Goal: Transaction & Acquisition: Purchase product/service

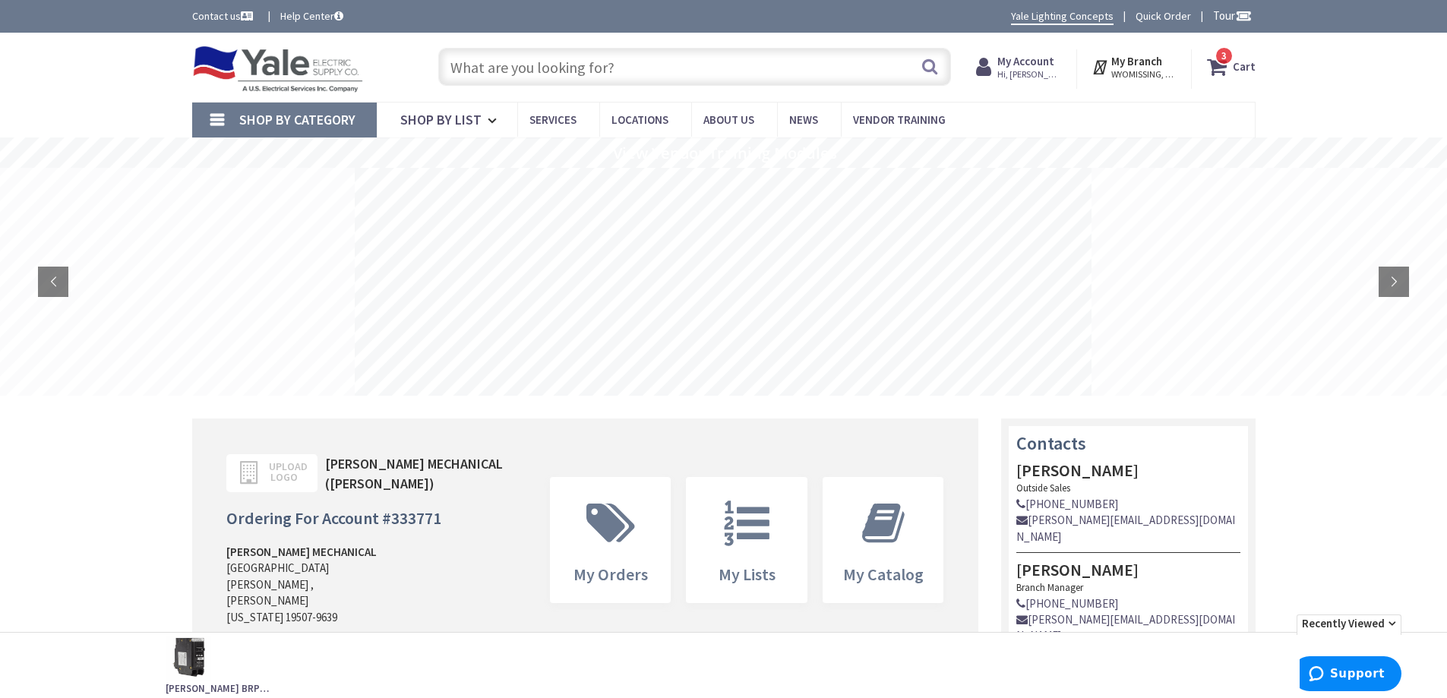
click at [618, 68] on input "text" at bounding box center [694, 67] width 513 height 38
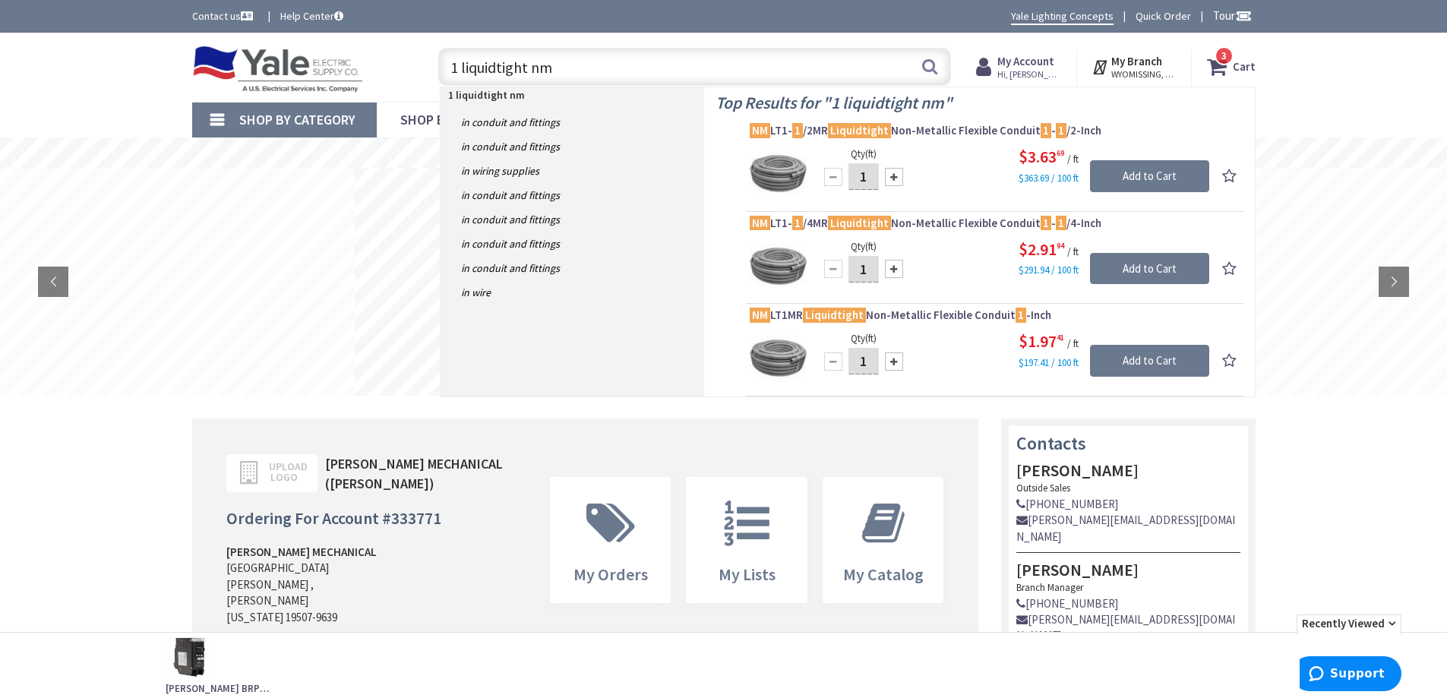
click at [450, 70] on input "1 liquidtight nm" at bounding box center [694, 67] width 513 height 38
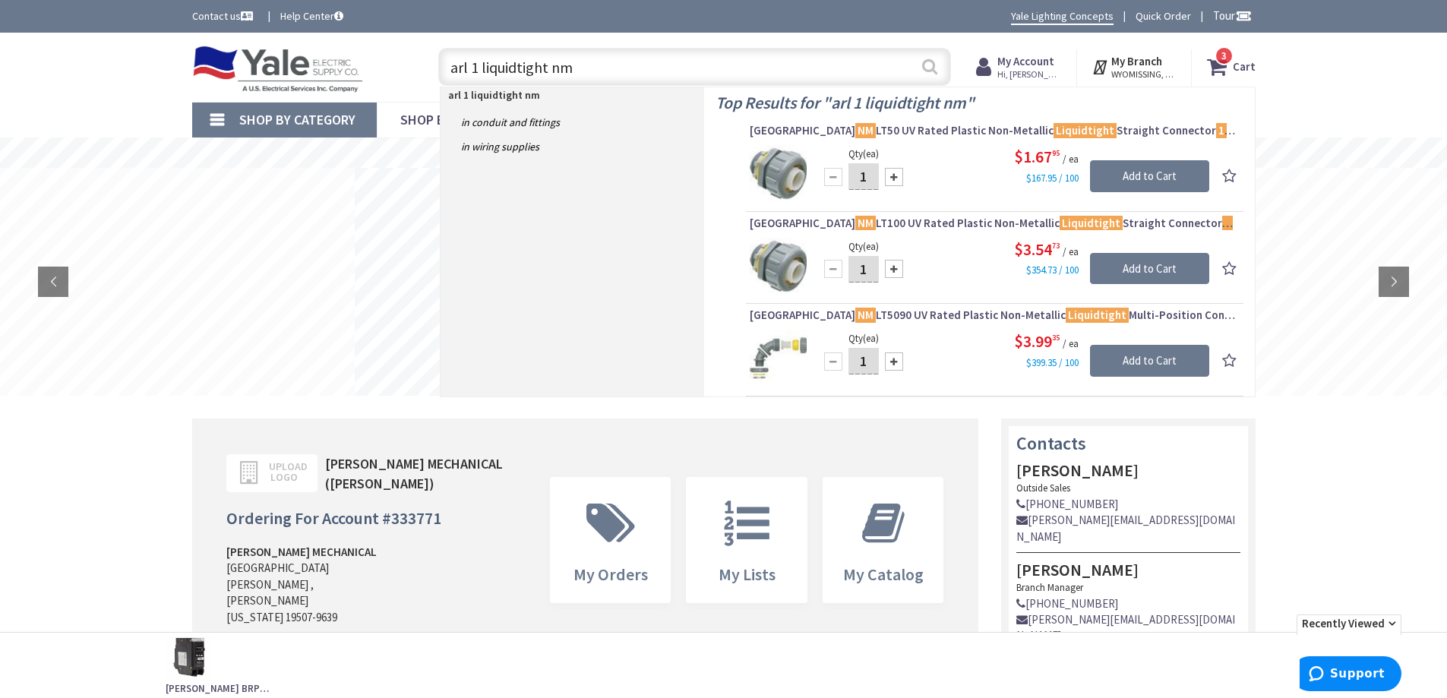
type input "arl 1 liquidtight nm"
click at [930, 64] on button "Search" at bounding box center [930, 66] width 20 height 34
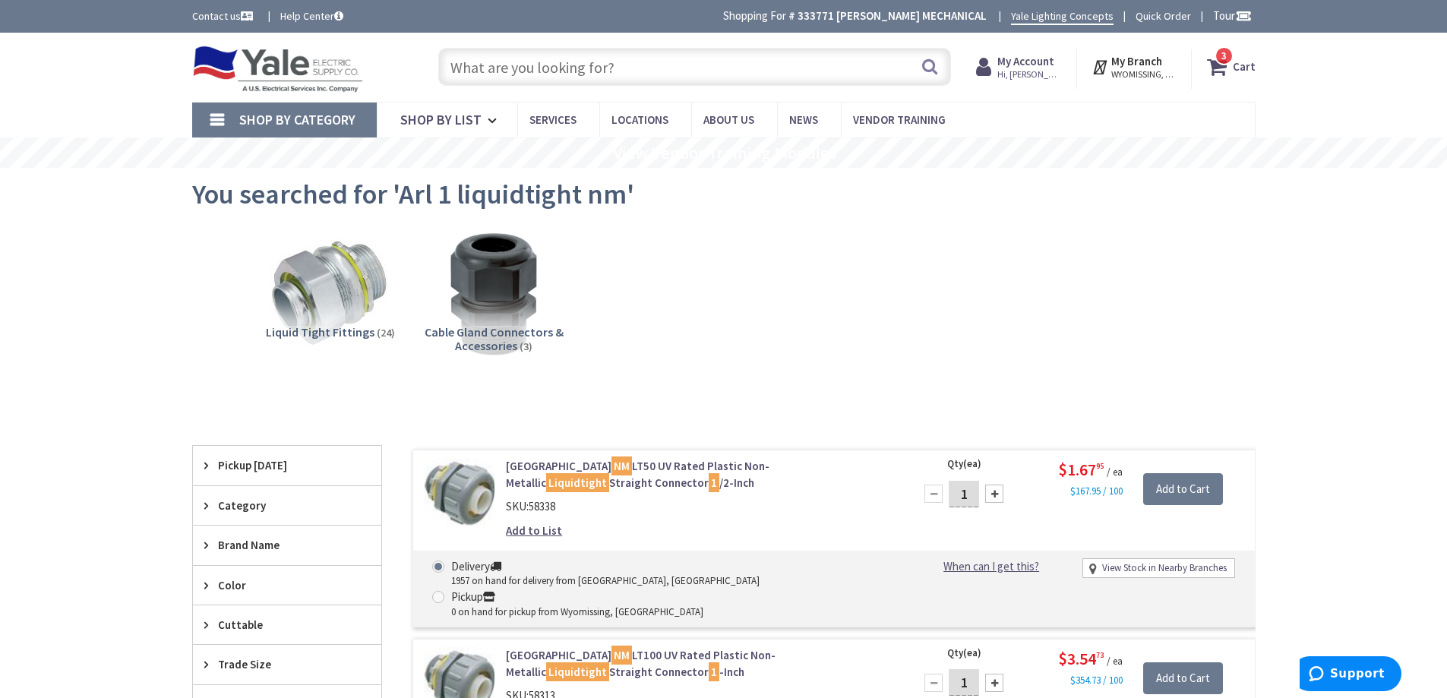
click at [556, 70] on input "text" at bounding box center [694, 67] width 513 height 38
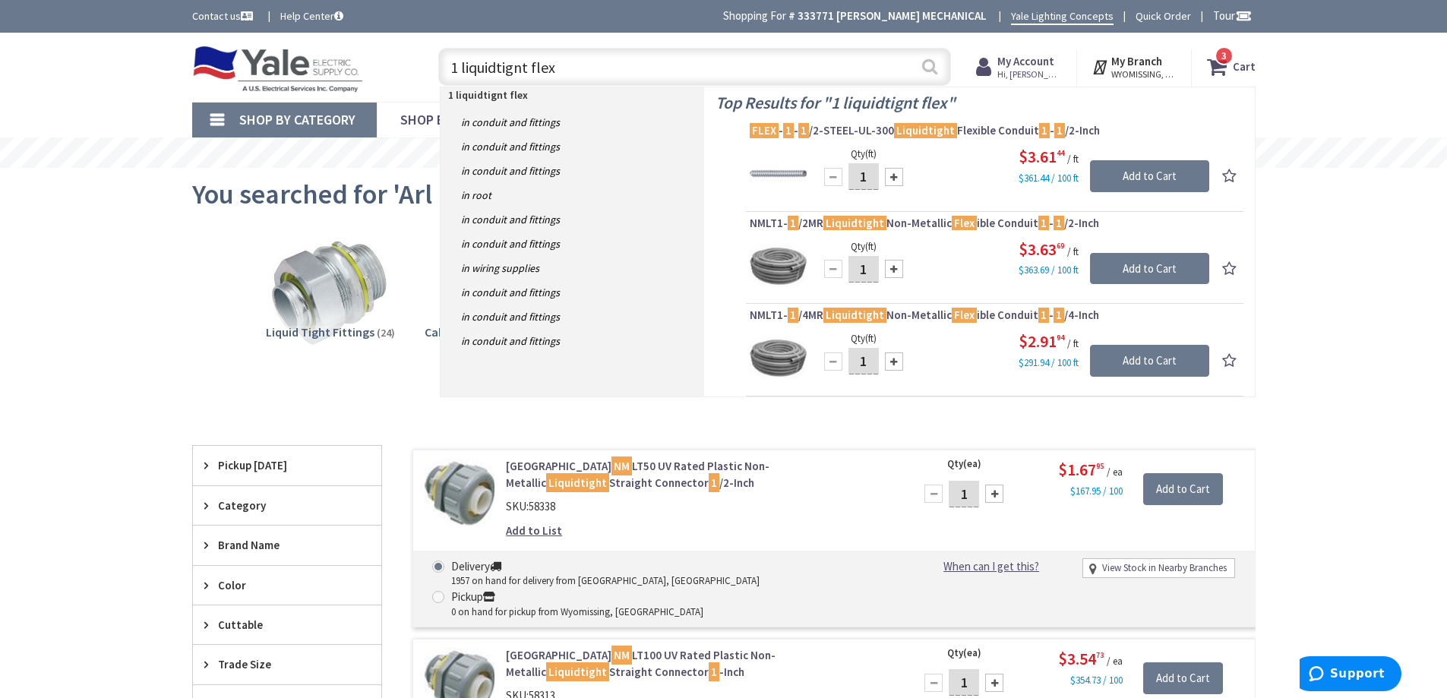
type input "1 liquidtignt flex"
click at [927, 66] on button "Search" at bounding box center [930, 66] width 20 height 34
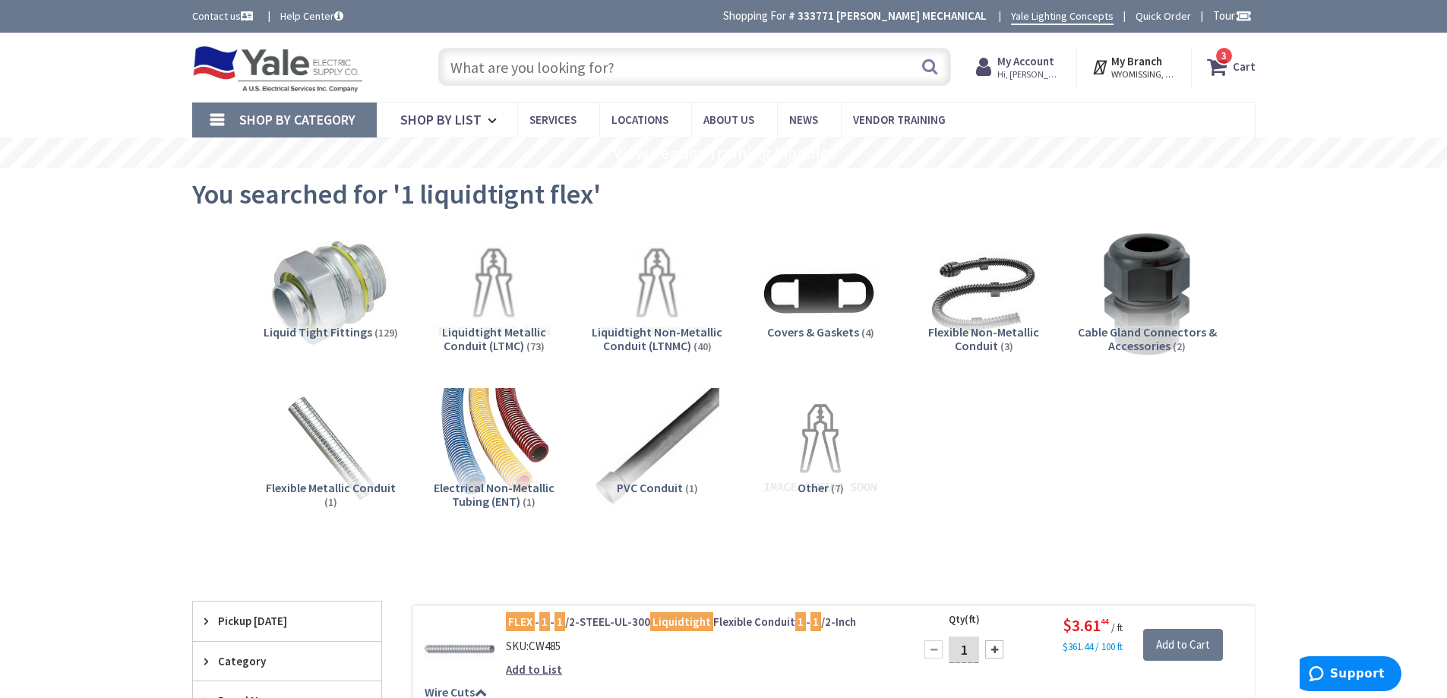
click at [651, 51] on input "text" at bounding box center [694, 67] width 513 height 38
type input "1"
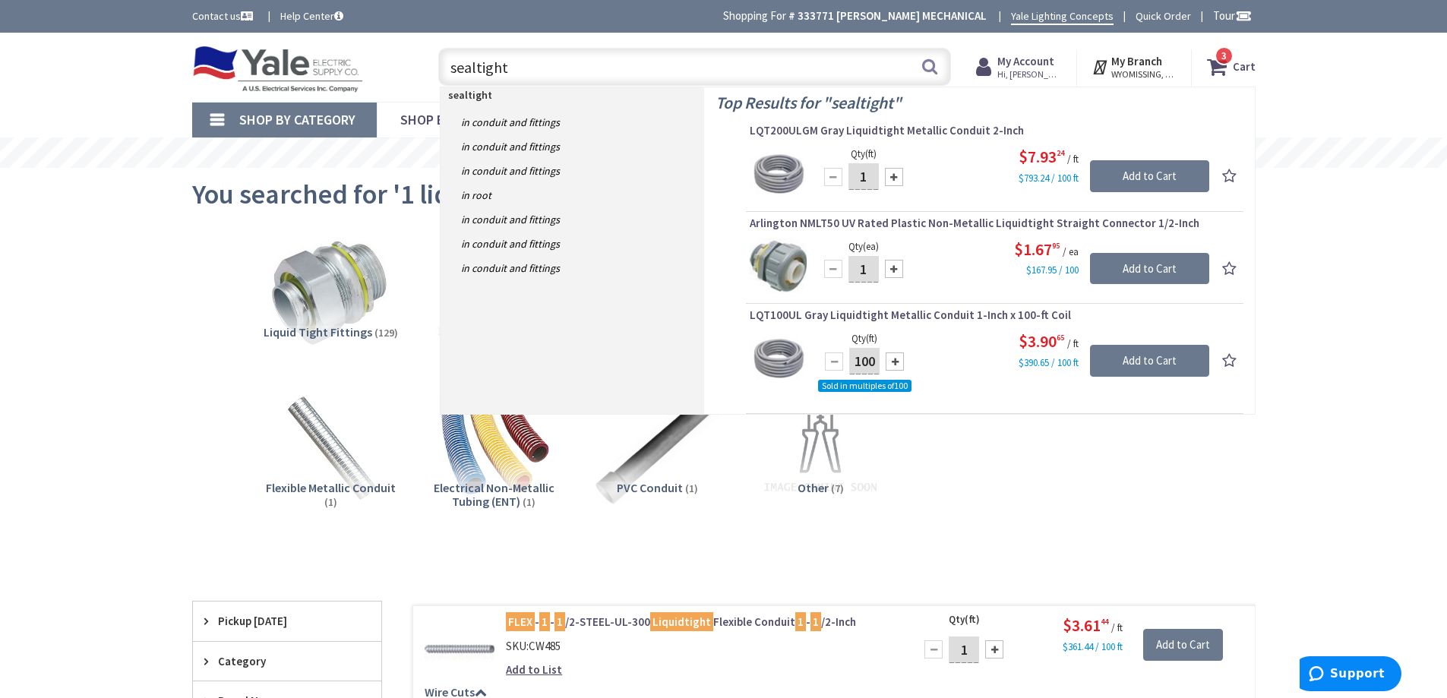
drag, startPoint x: 515, startPoint y: 67, endPoint x: 373, endPoint y: 77, distance: 142.5
click at [377, 77] on div "Toggle Nav sealtight sealtight Search 3 3 3 items Cart My Cart 3 Close 3" at bounding box center [724, 67] width 1086 height 51
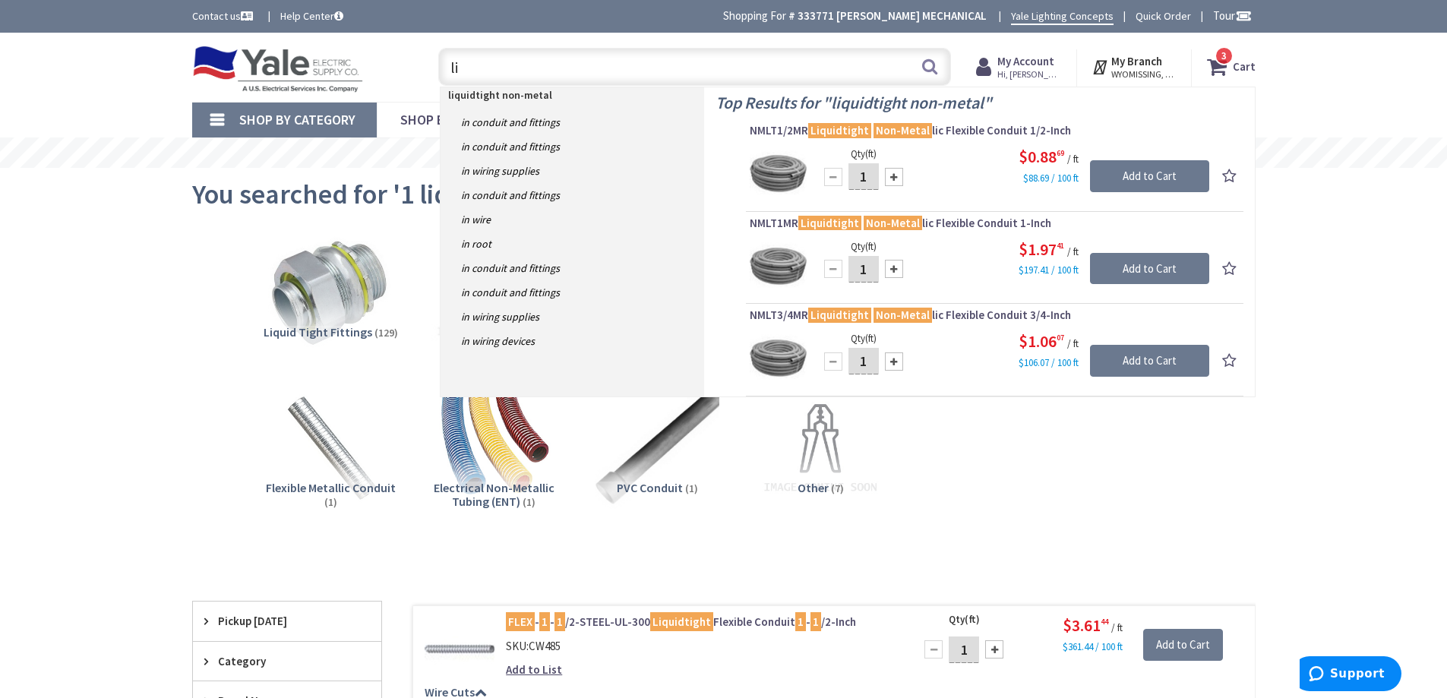
type input "l"
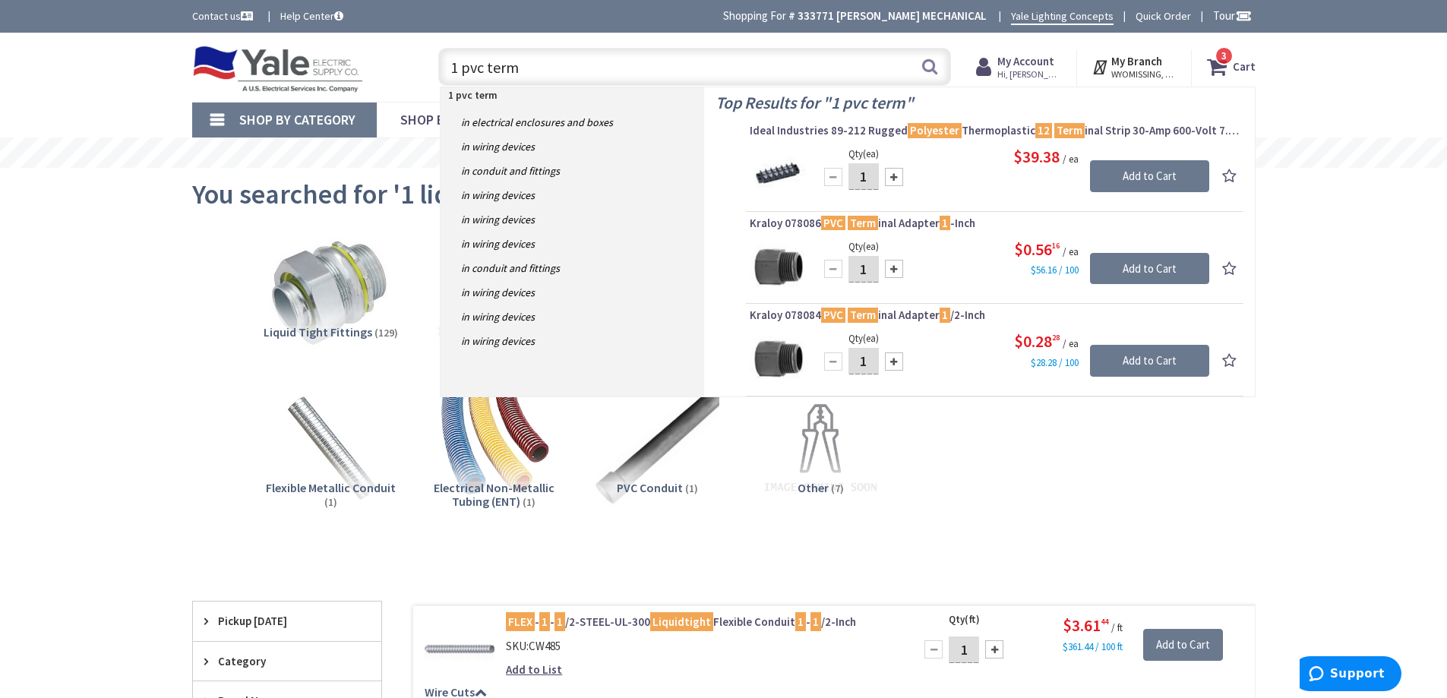
type input "1 pvc term"
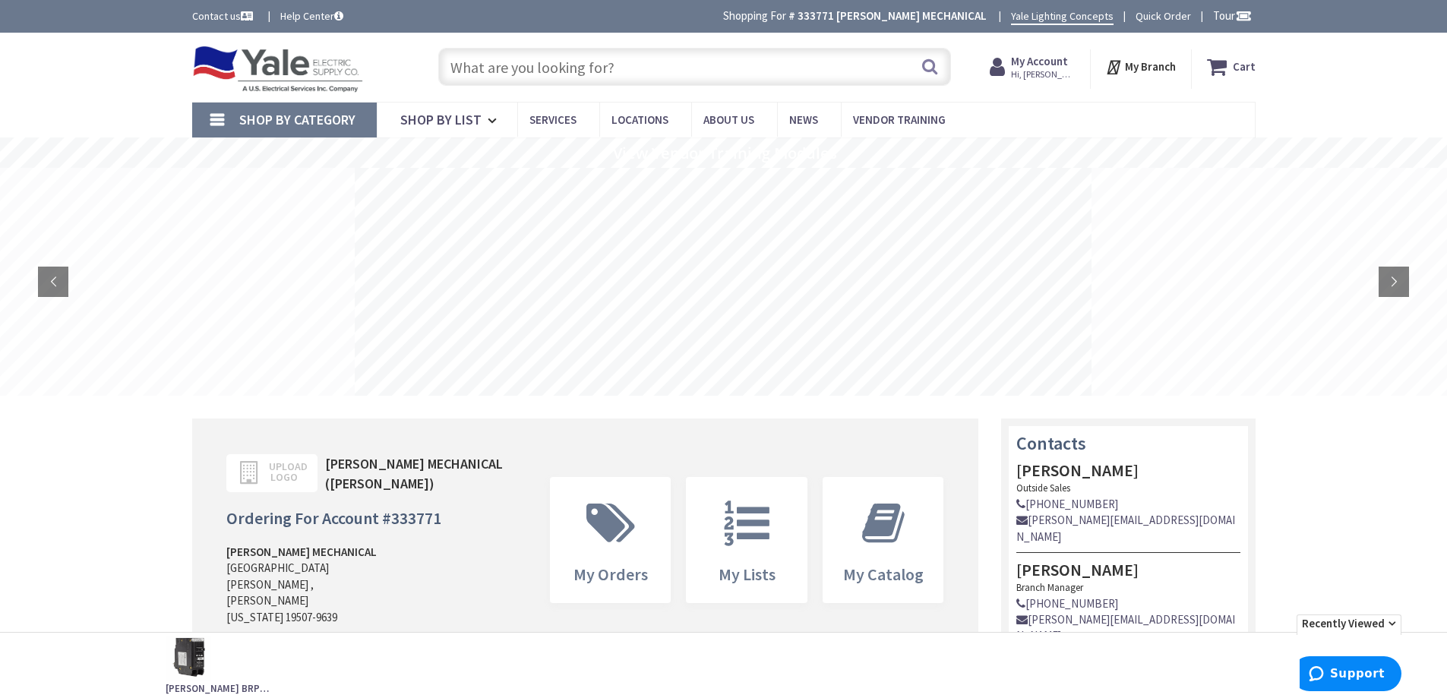
click at [1038, 77] on span "Hi, [PERSON_NAME]" at bounding box center [1043, 74] width 65 height 12
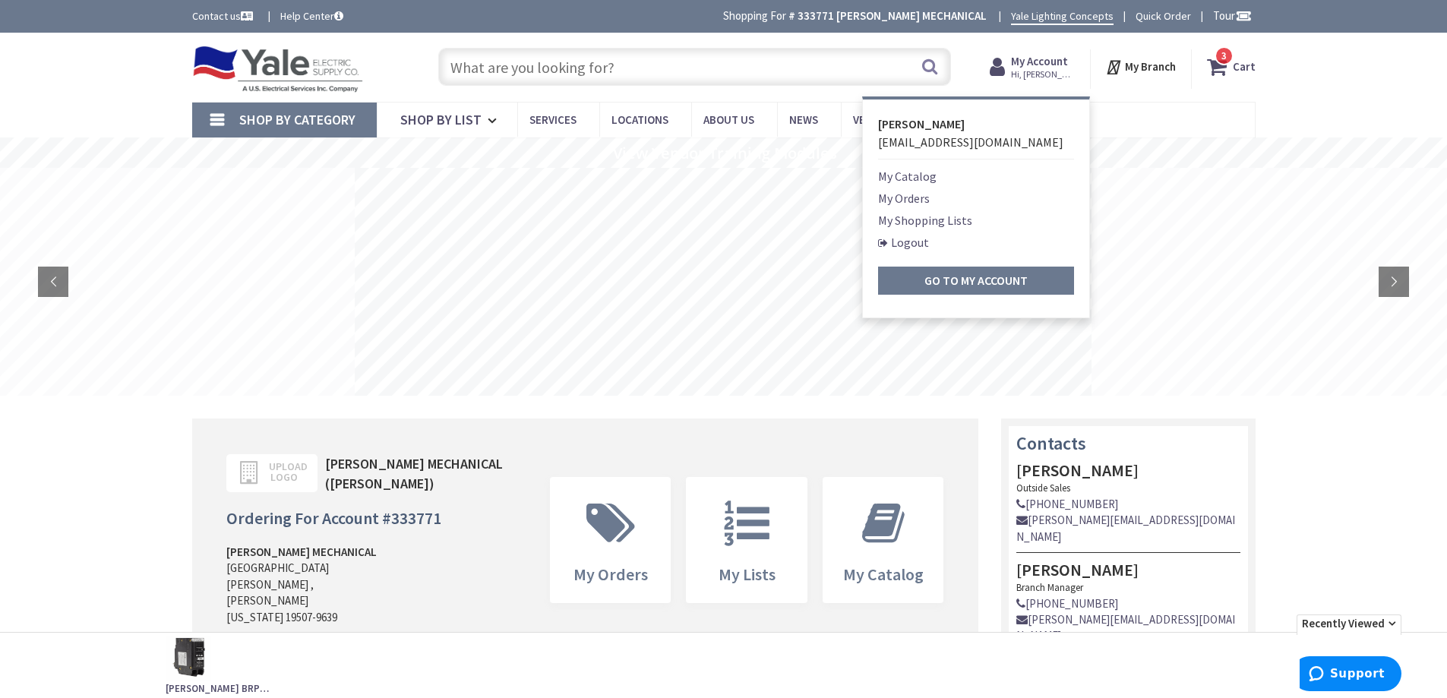
click at [903, 196] on link "My Orders" at bounding box center [904, 198] width 52 height 18
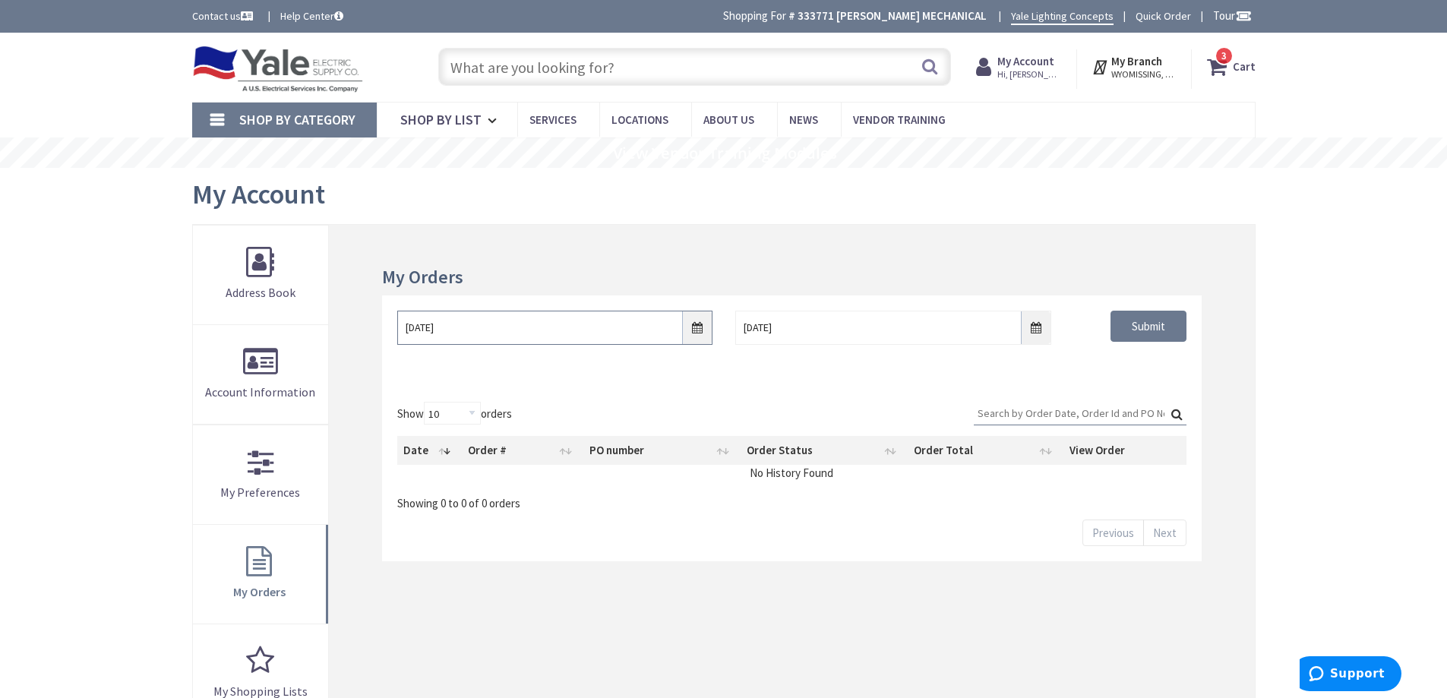
click at [698, 328] on input "[DATE]" at bounding box center [554, 328] width 315 height 34
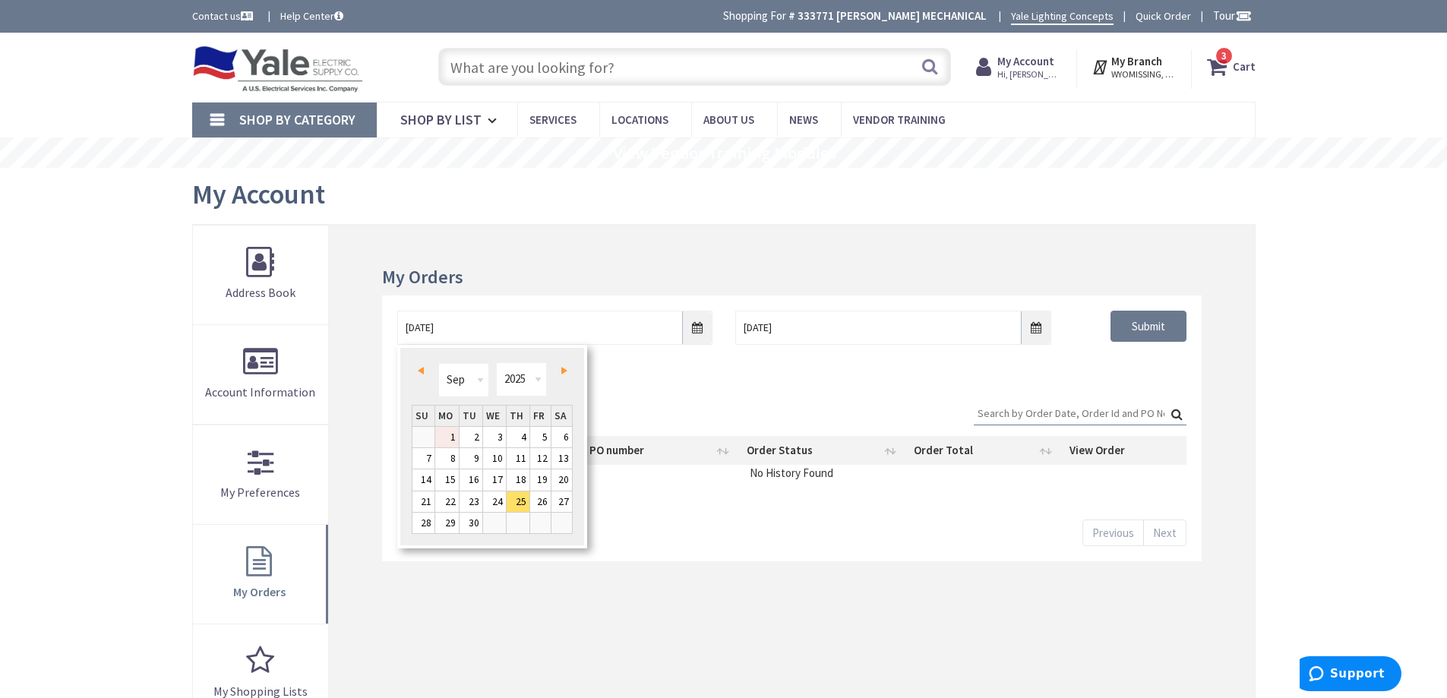
click at [454, 435] on link "1" at bounding box center [447, 437] width 24 height 21
type input "09/01/2025"
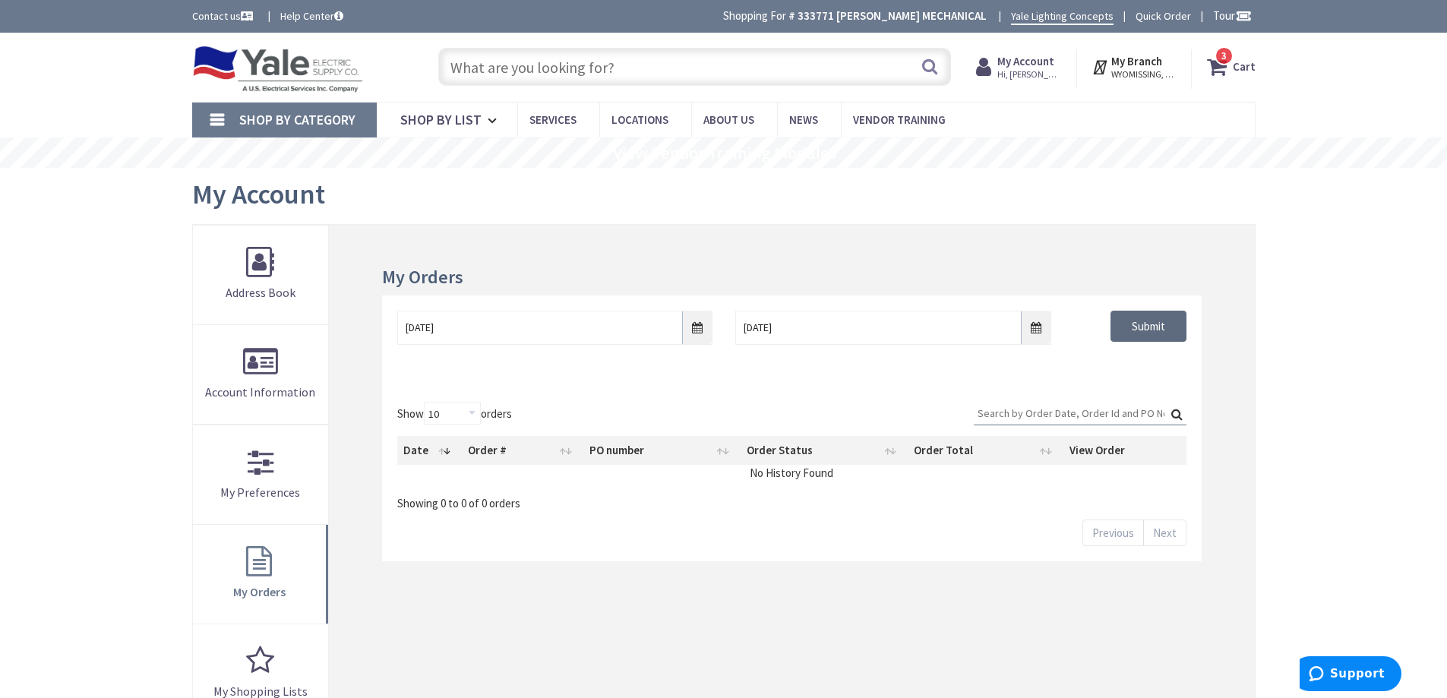
click at [1142, 329] on input "Submit" at bounding box center [1149, 327] width 76 height 32
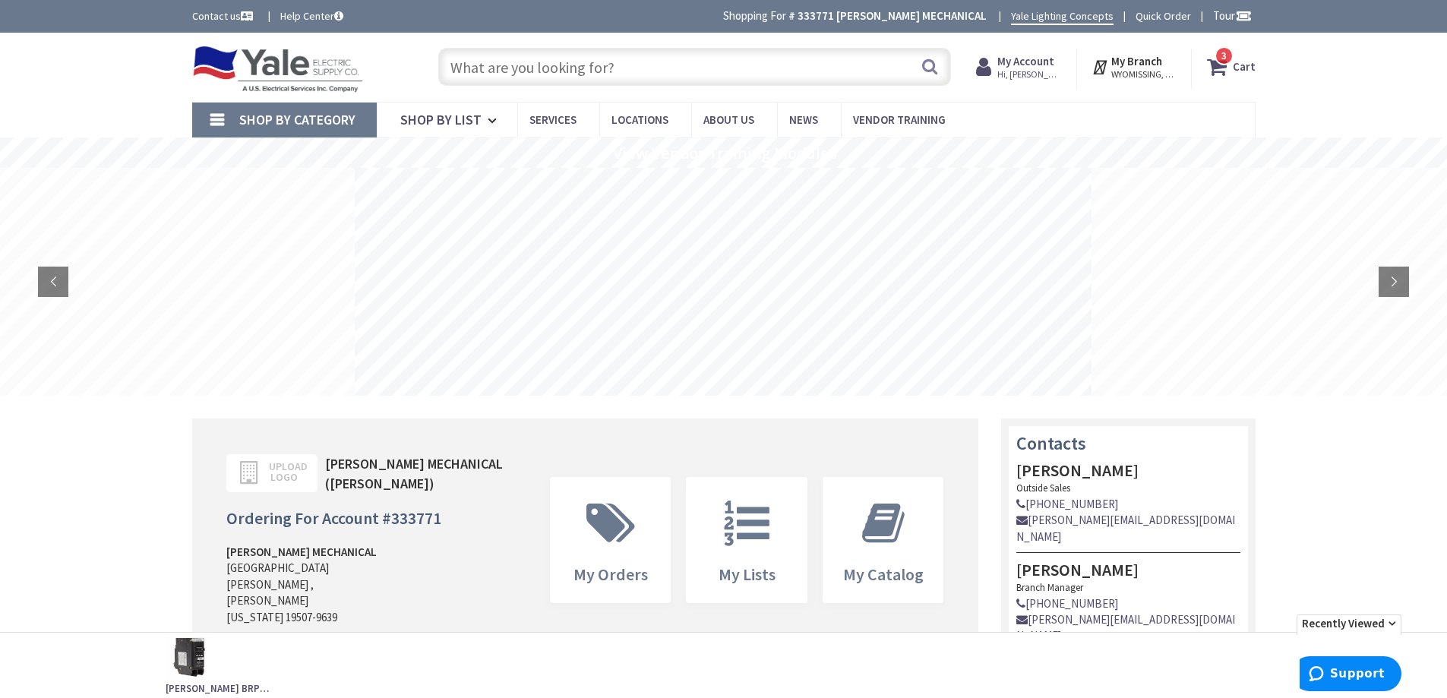
click at [746, 65] on input "text" at bounding box center [694, 67] width 513 height 38
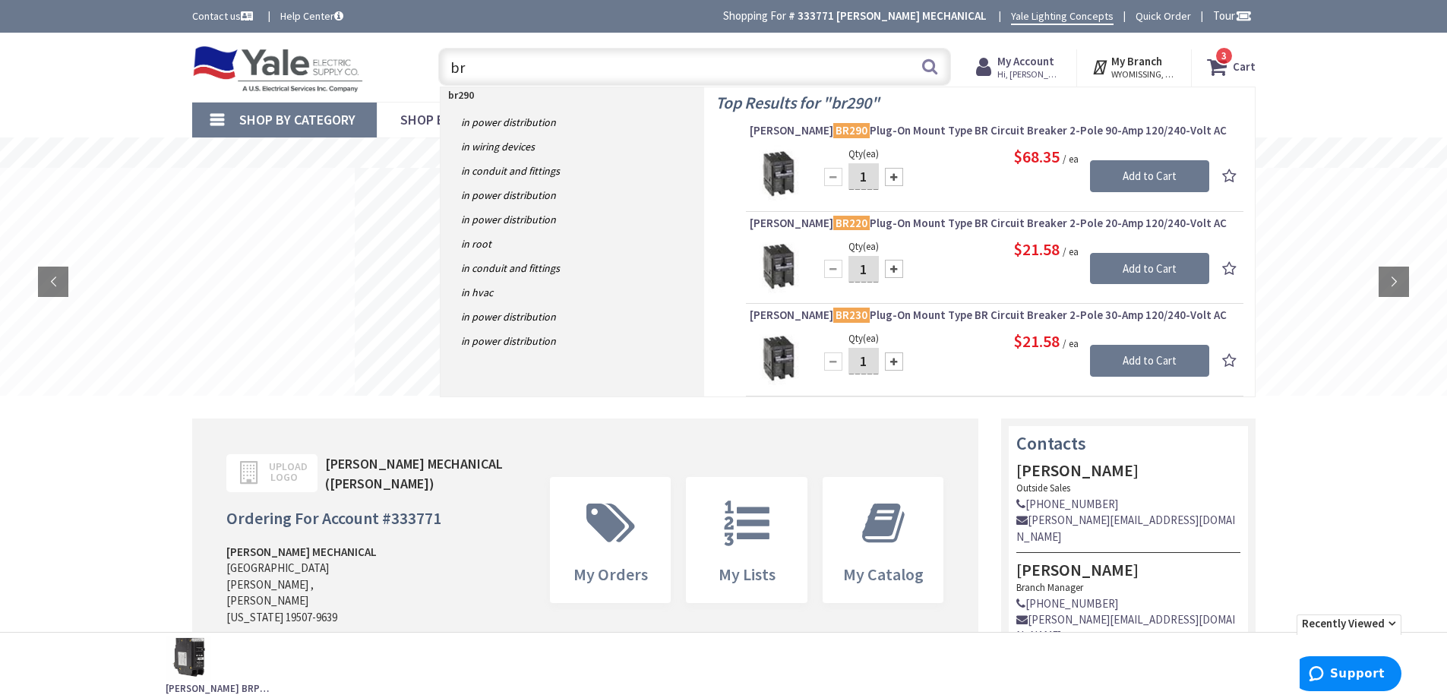
type input "b"
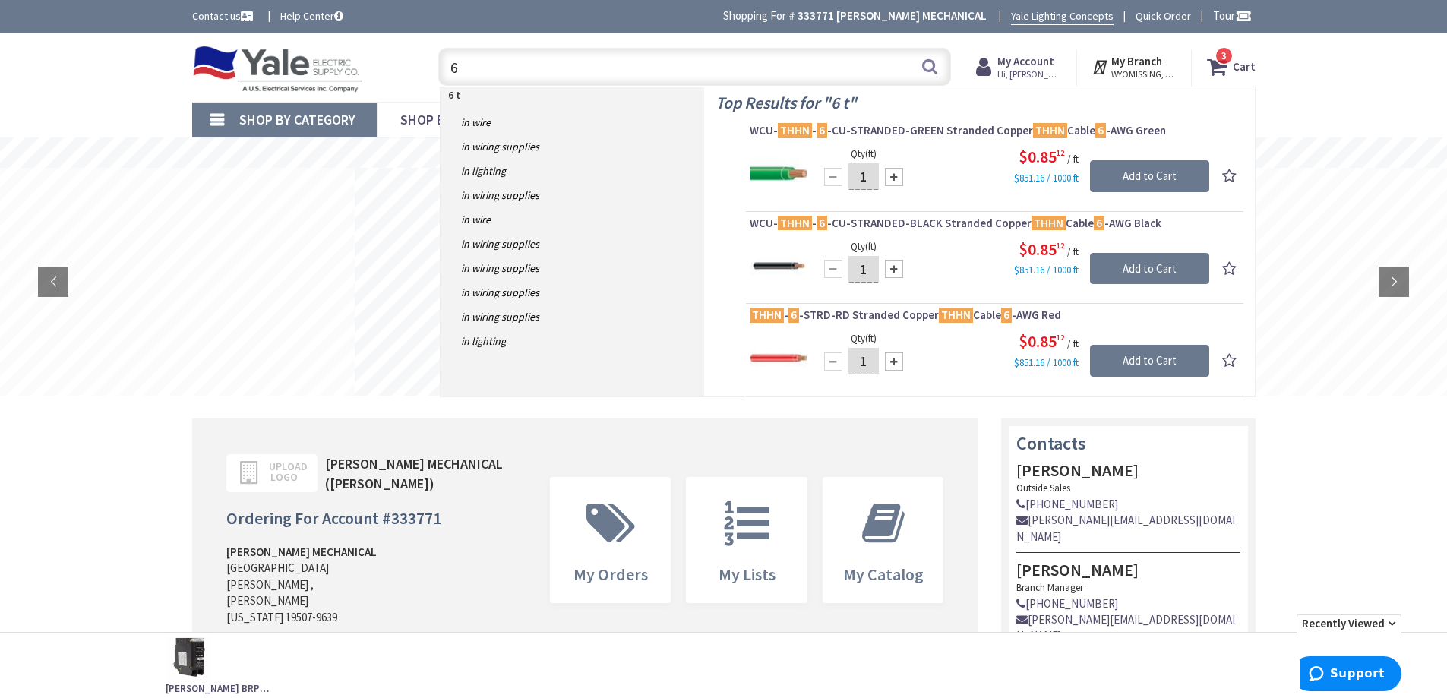
type input "6"
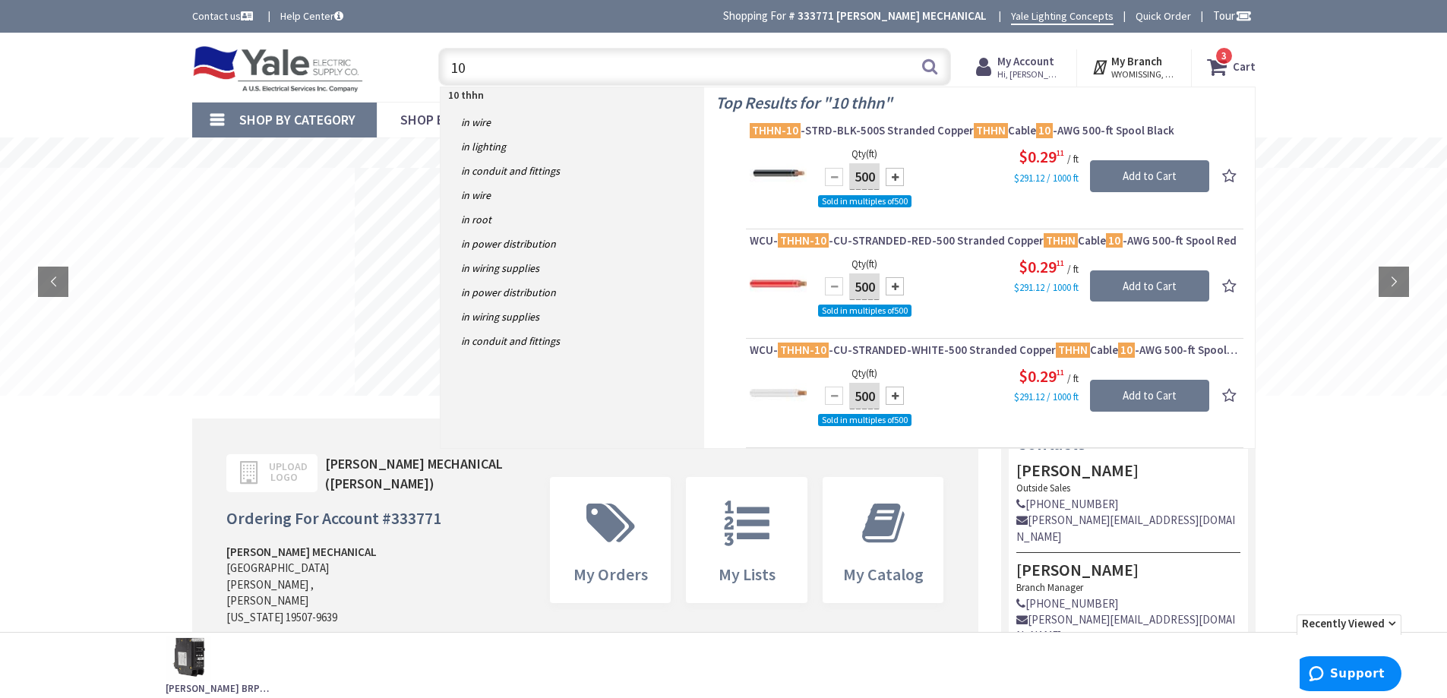
type input "1"
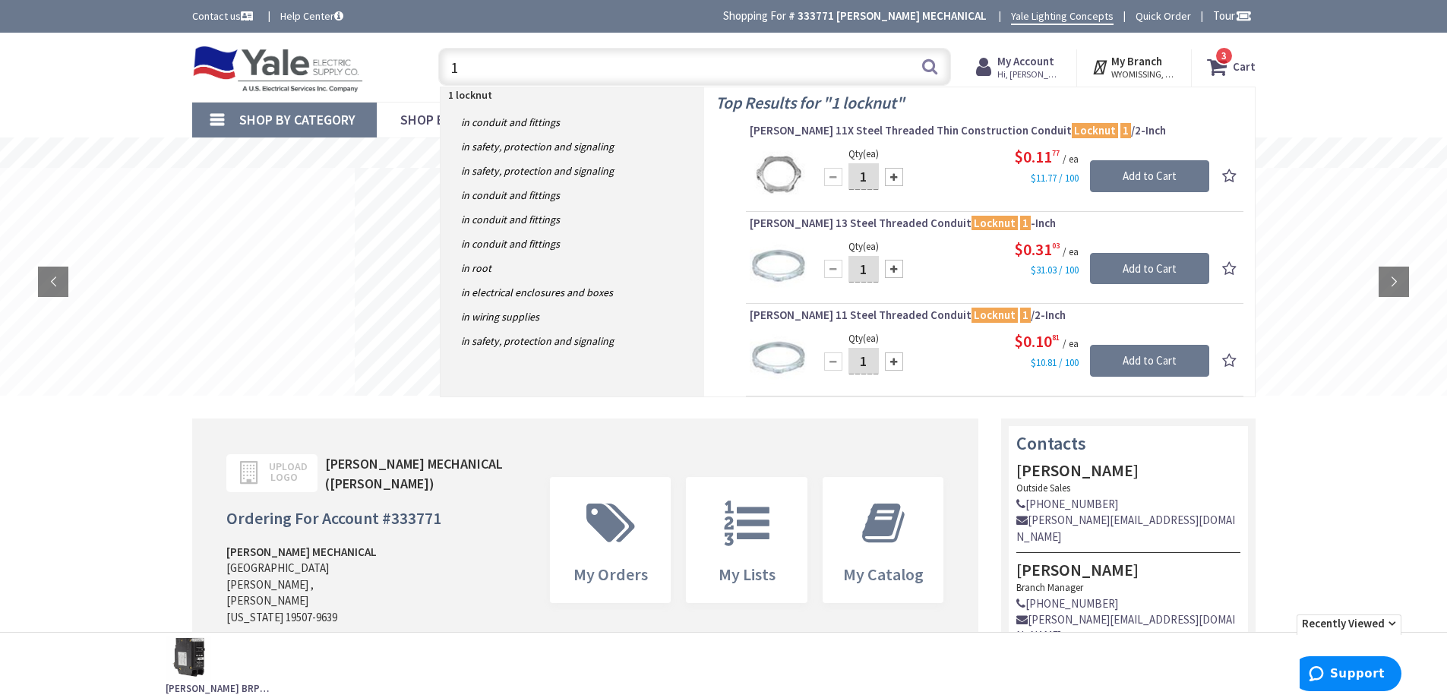
type input "1"
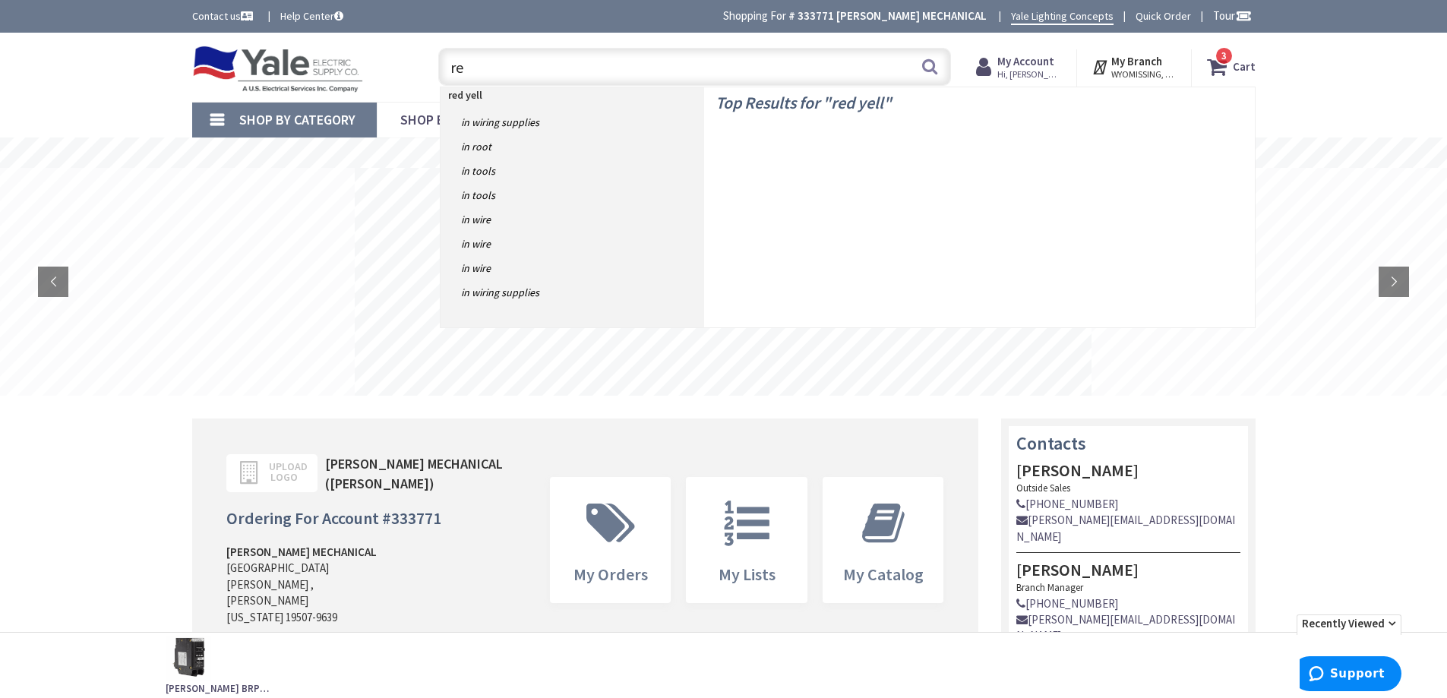
type input "r"
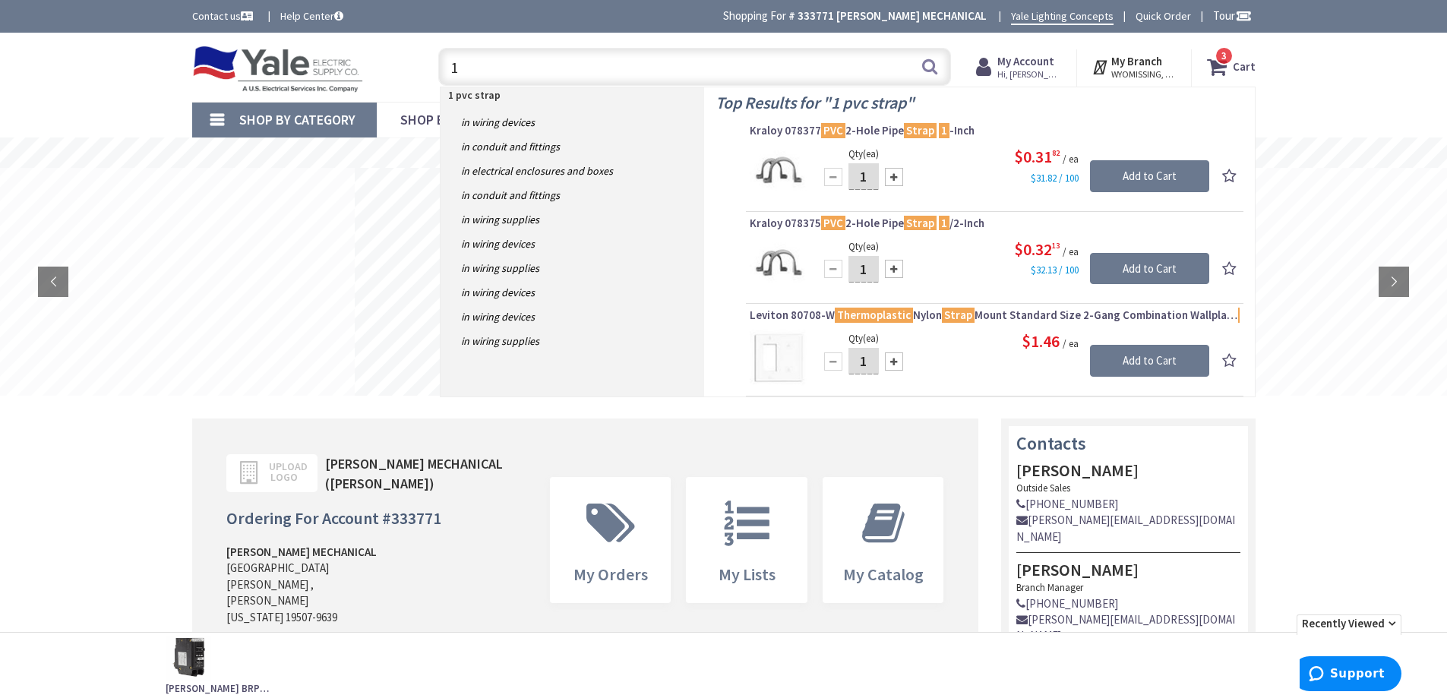
type input "1"
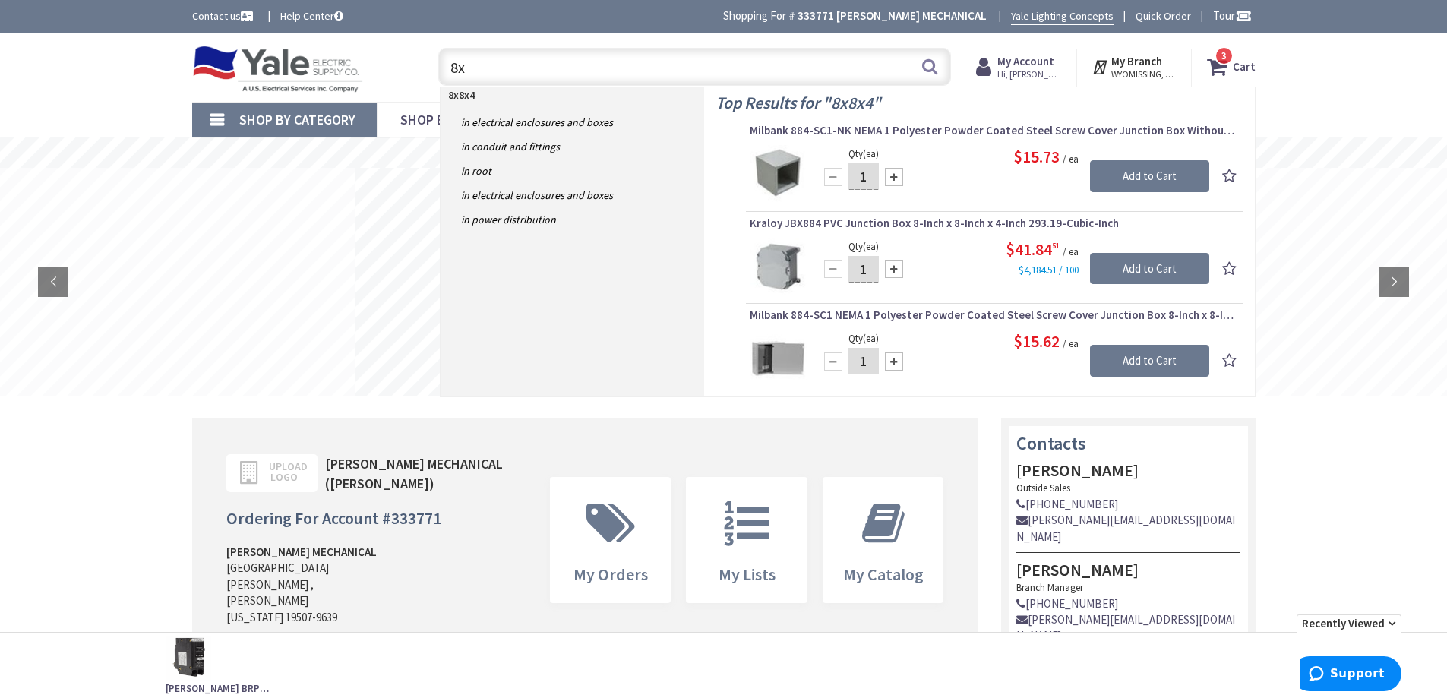
type input "8"
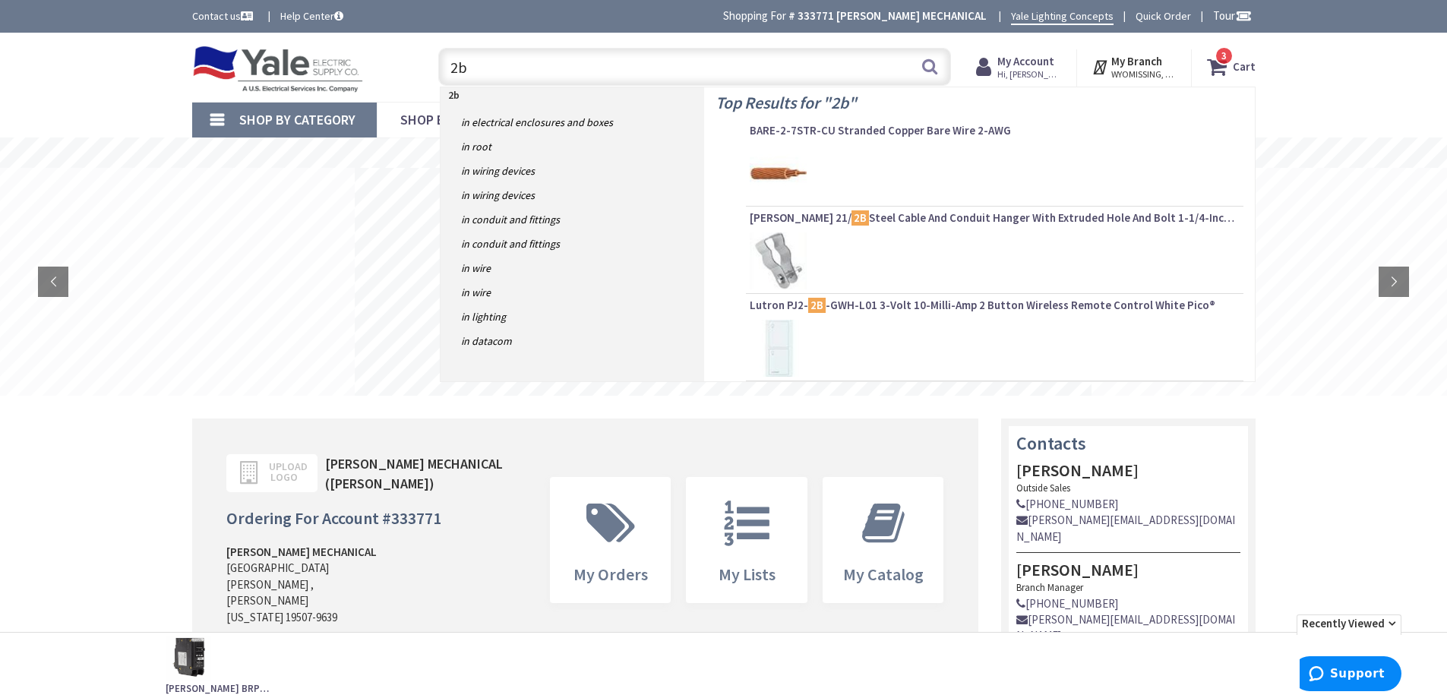
type input "2"
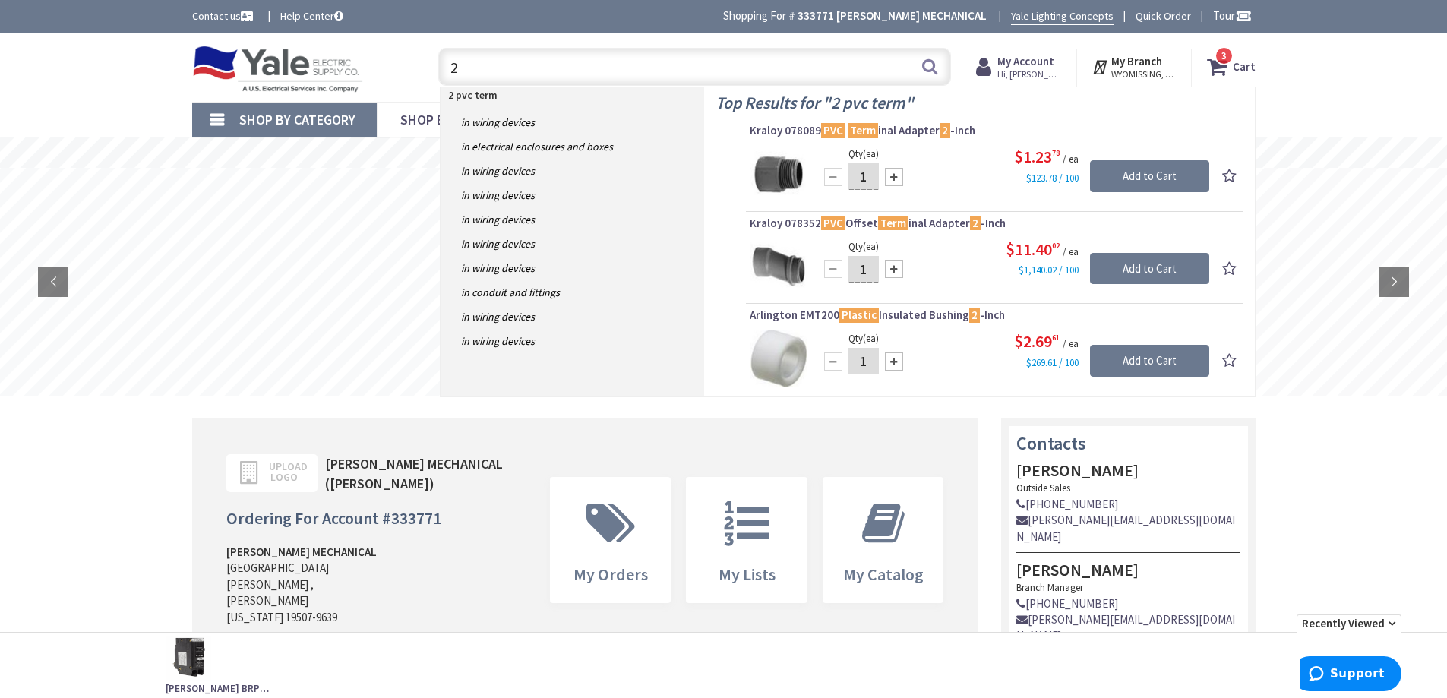
type input "2"
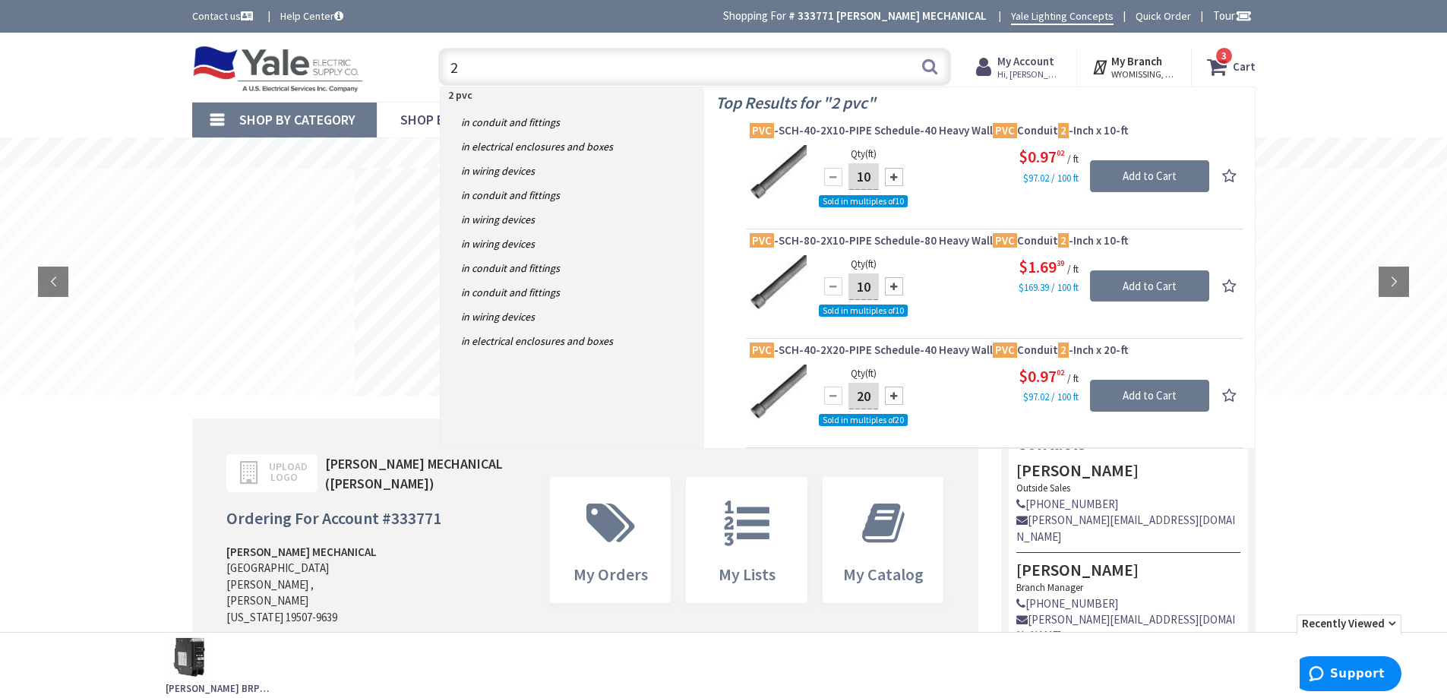
type input "2"
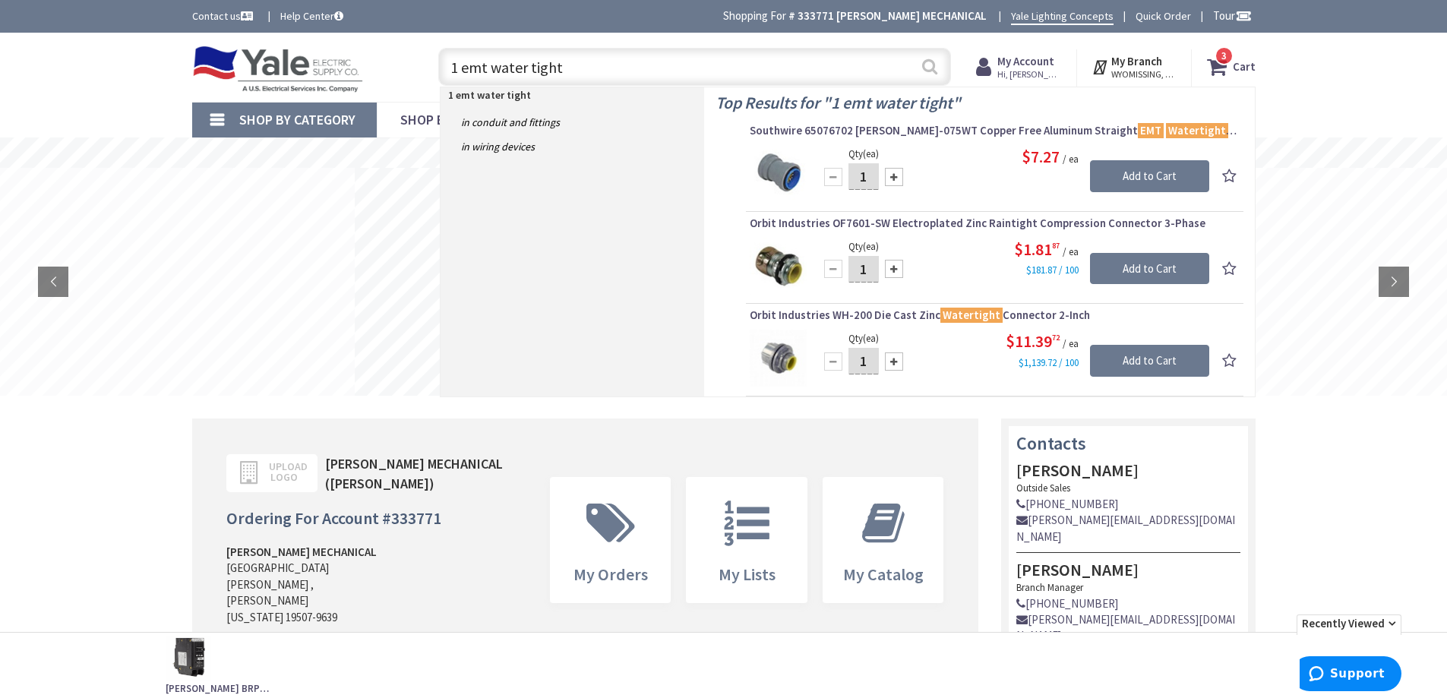
type input "1 emt water tight"
click at [928, 68] on button "Search" at bounding box center [930, 66] width 20 height 34
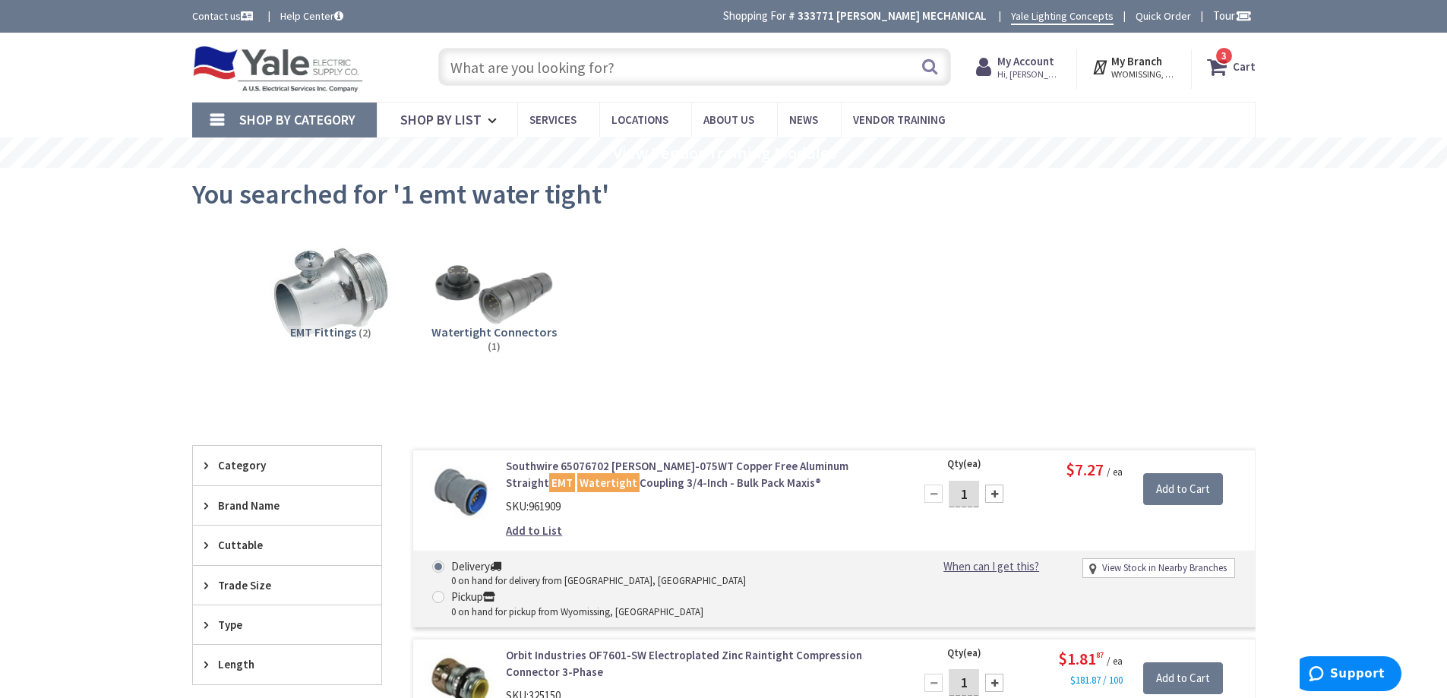
click at [609, 70] on input "text" at bounding box center [694, 67] width 513 height 38
click at [258, 119] on span "Shop By Category" at bounding box center [297, 119] width 116 height 17
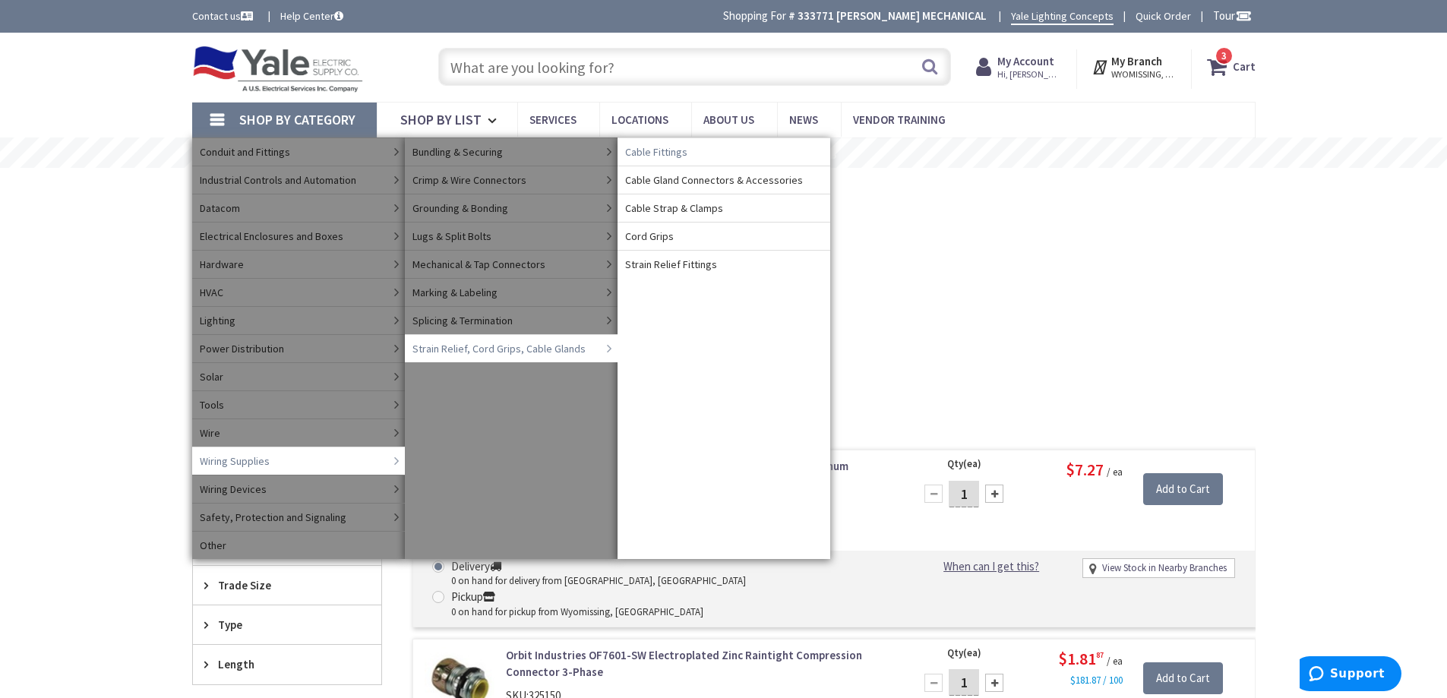
click at [675, 152] on span "Cable Fittings" at bounding box center [656, 151] width 62 height 15
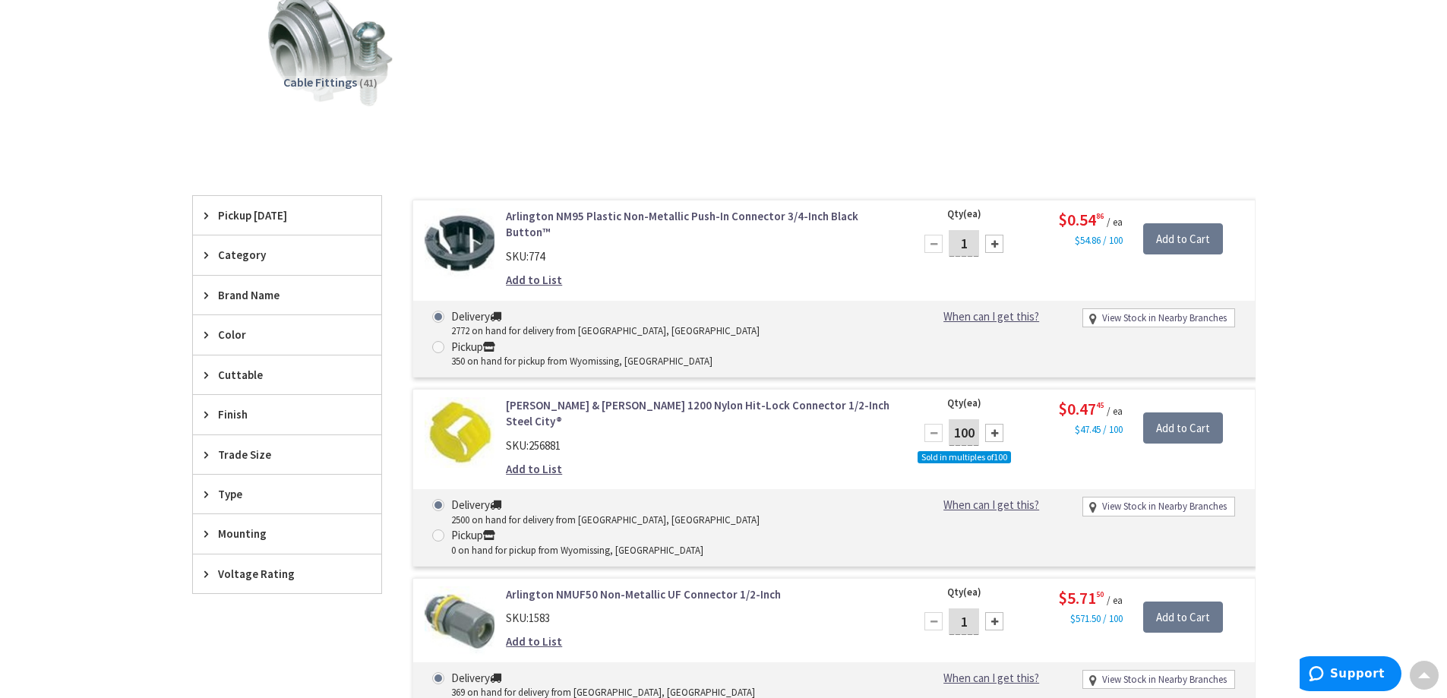
scroll to position [380, 0]
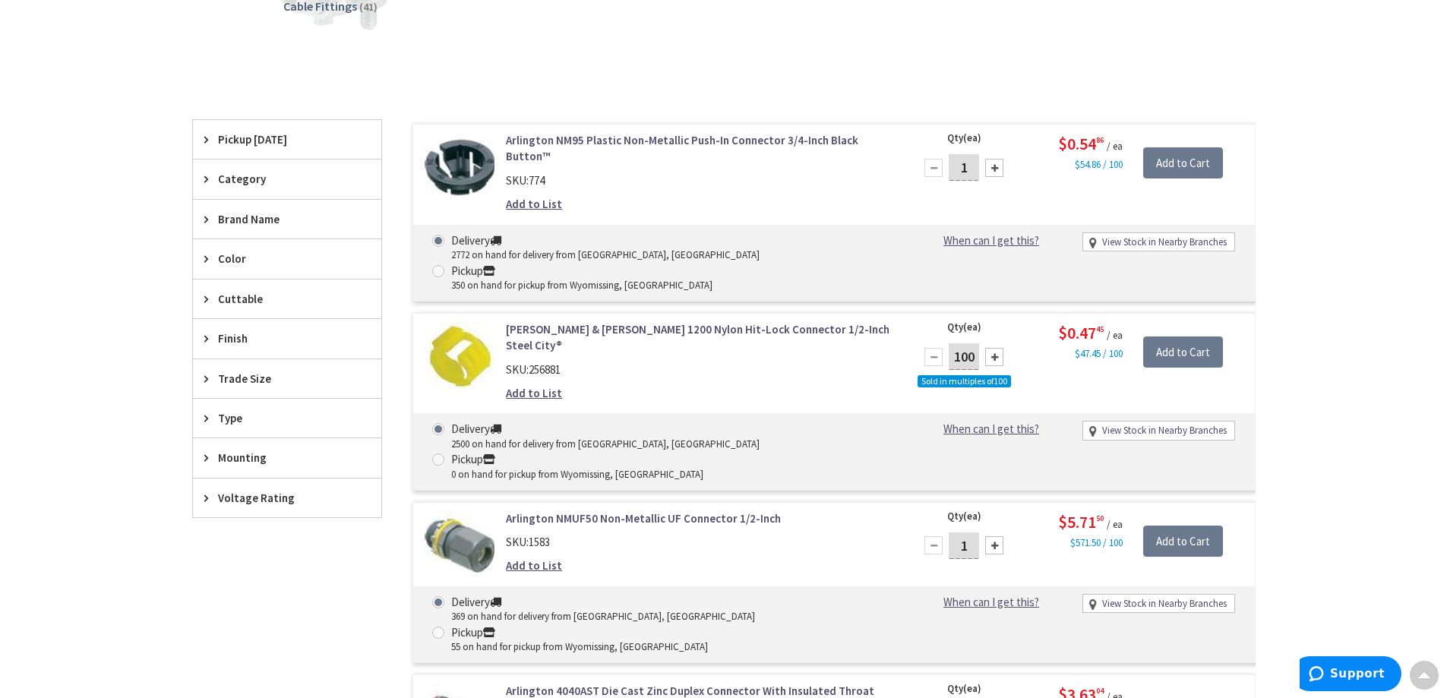
click at [205, 421] on icon at bounding box center [209, 417] width 11 height 11
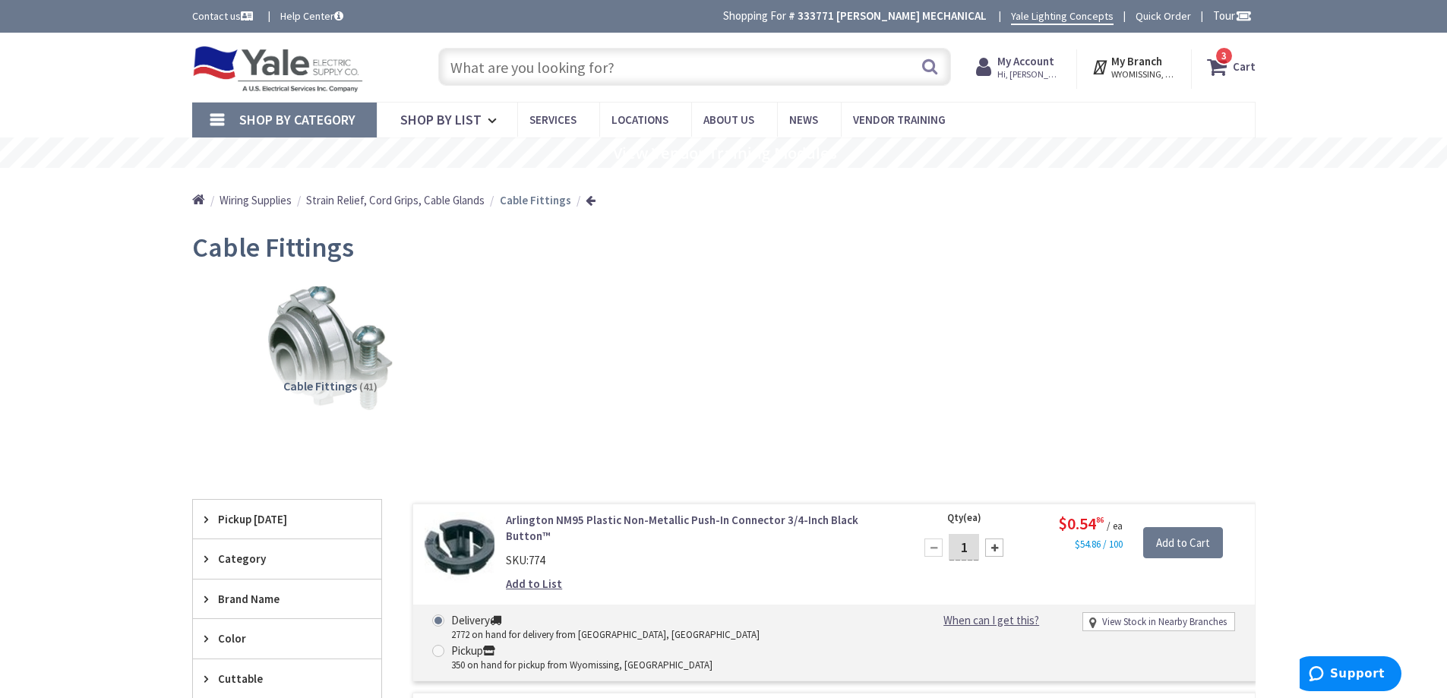
click at [199, 198] on link "Home" at bounding box center [198, 201] width 13 height 20
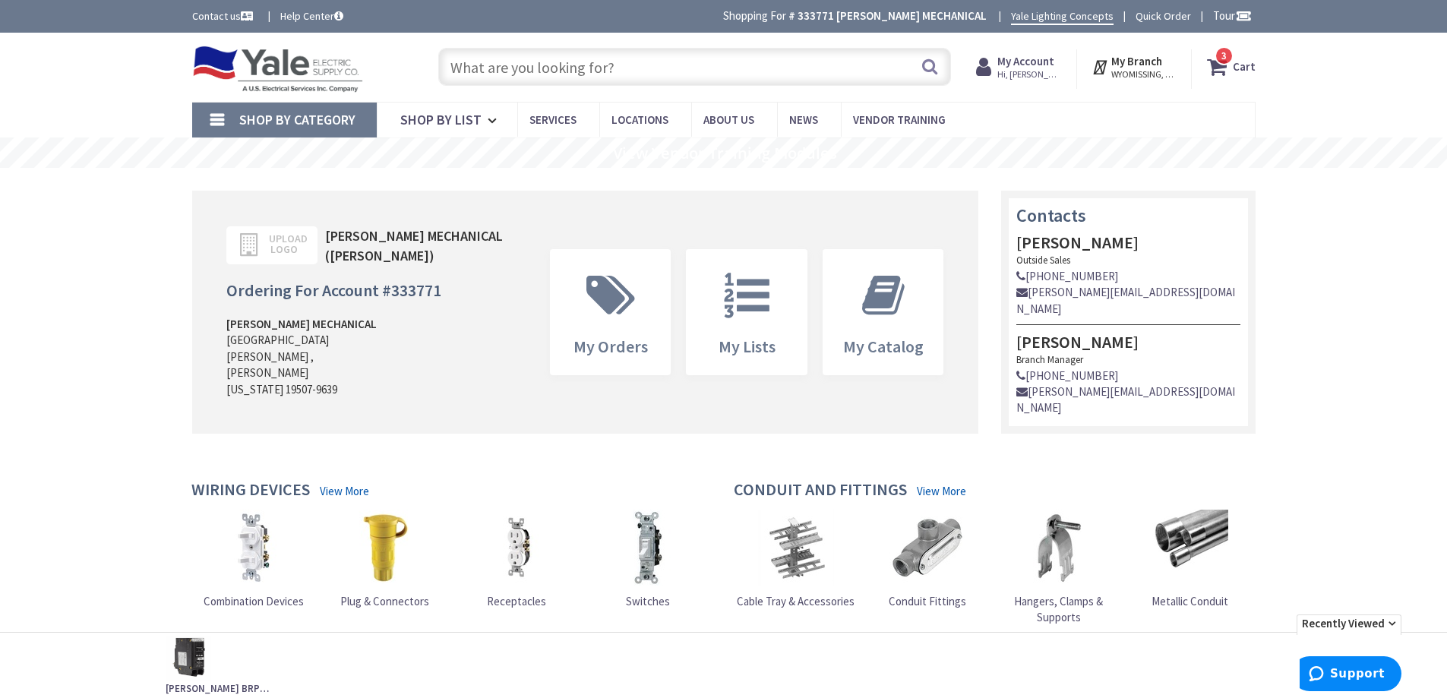
click at [220, 121] on link "Shop By Category" at bounding box center [284, 120] width 185 height 35
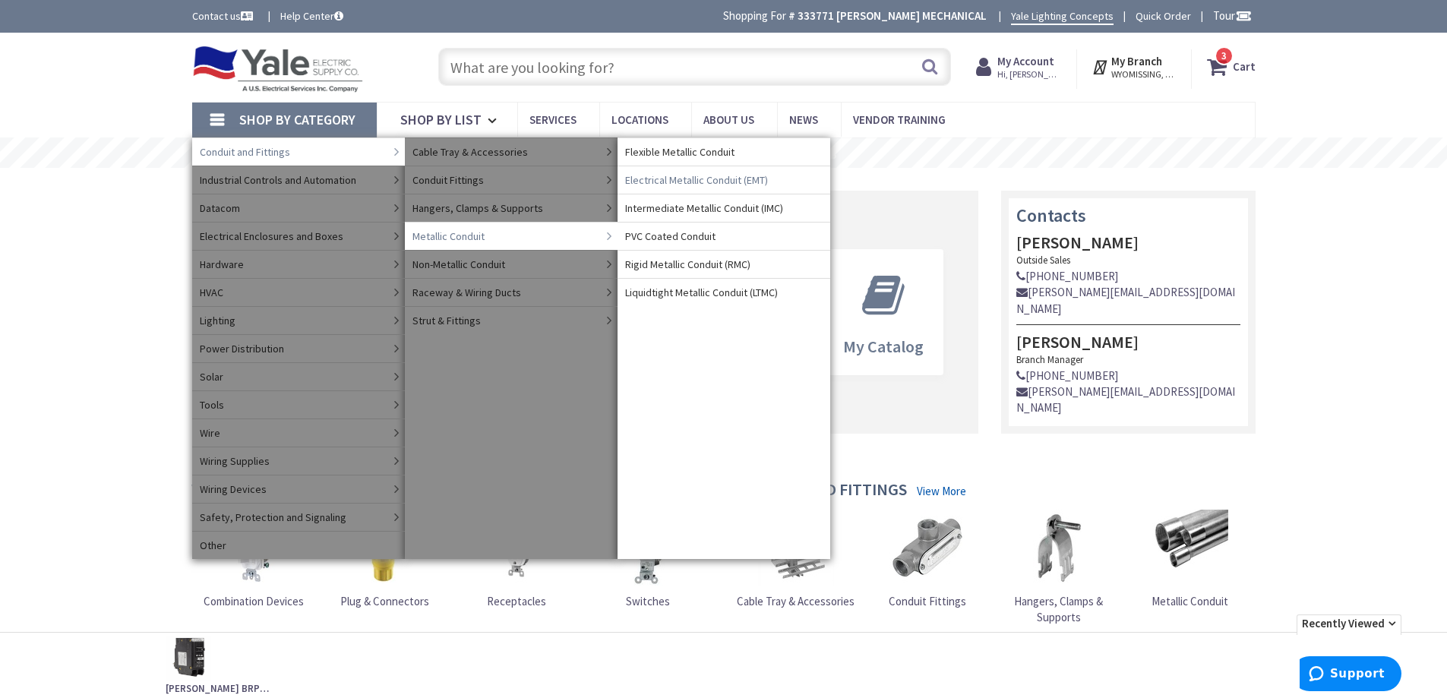
click at [716, 176] on span "Electrical Metallic Conduit (EMT)" at bounding box center [696, 179] width 143 height 15
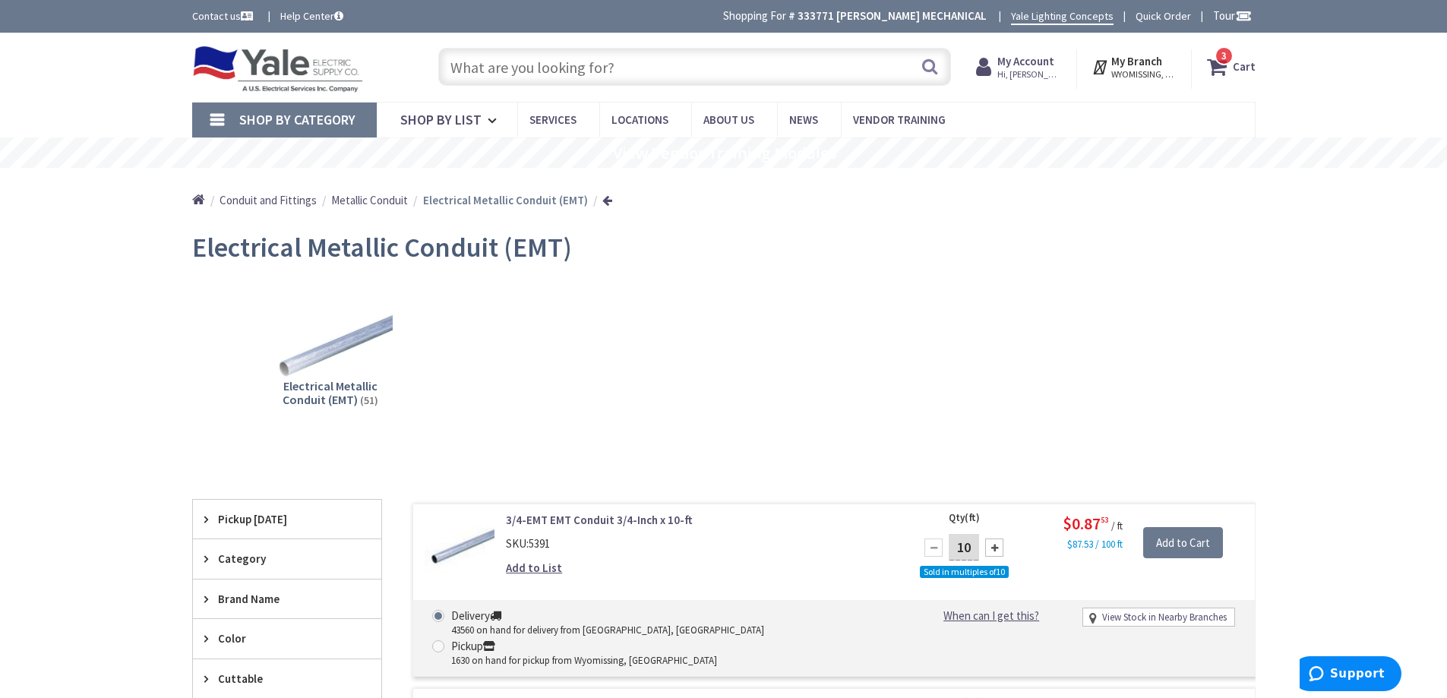
click at [211, 115] on link "Shop By Category" at bounding box center [284, 120] width 185 height 35
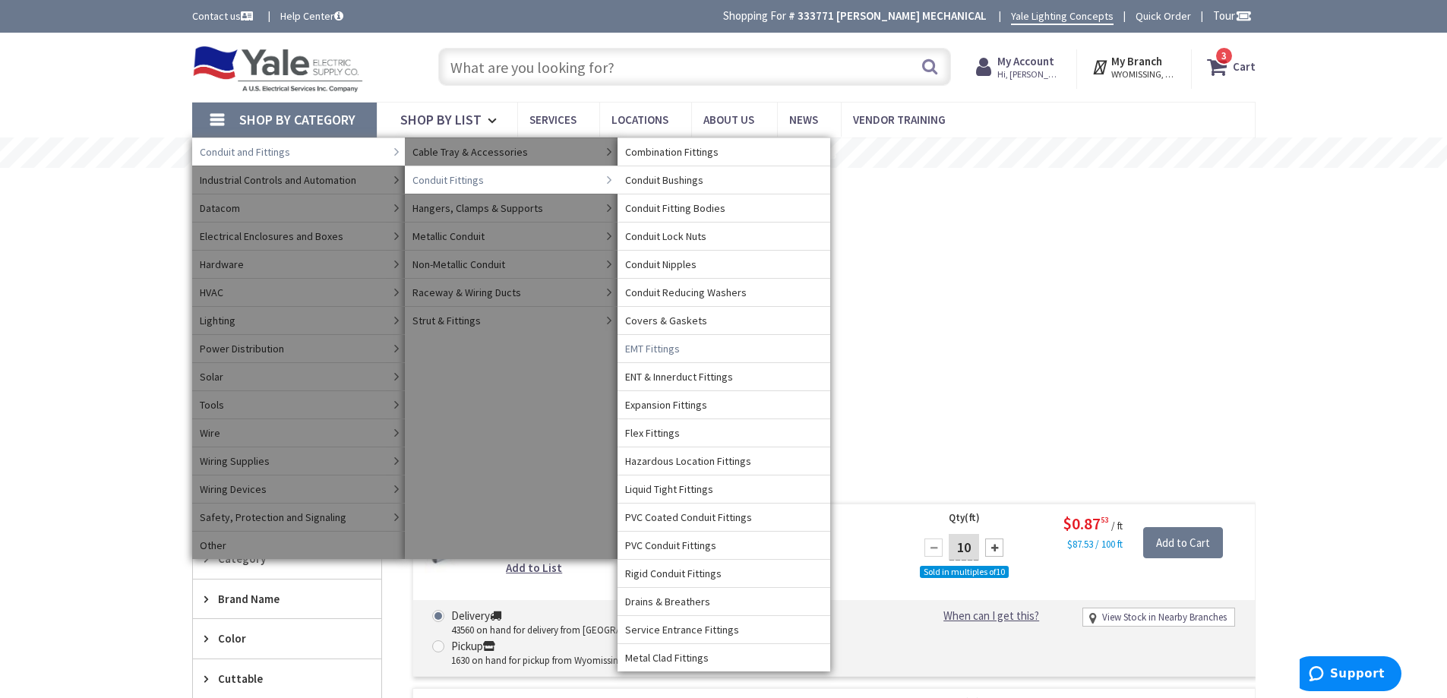
click at [660, 349] on span "EMT Fittings" at bounding box center [652, 348] width 55 height 15
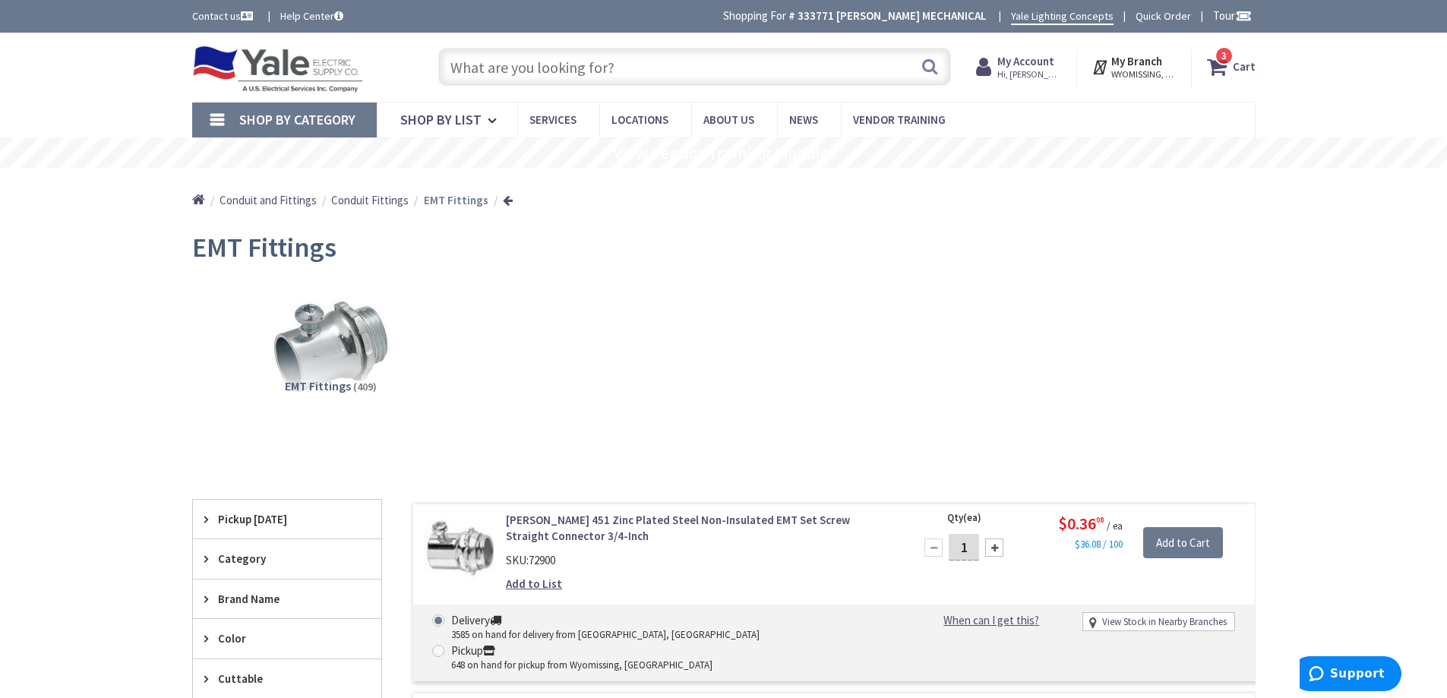
click at [249, 117] on span "Shop By Category" at bounding box center [297, 119] width 116 height 17
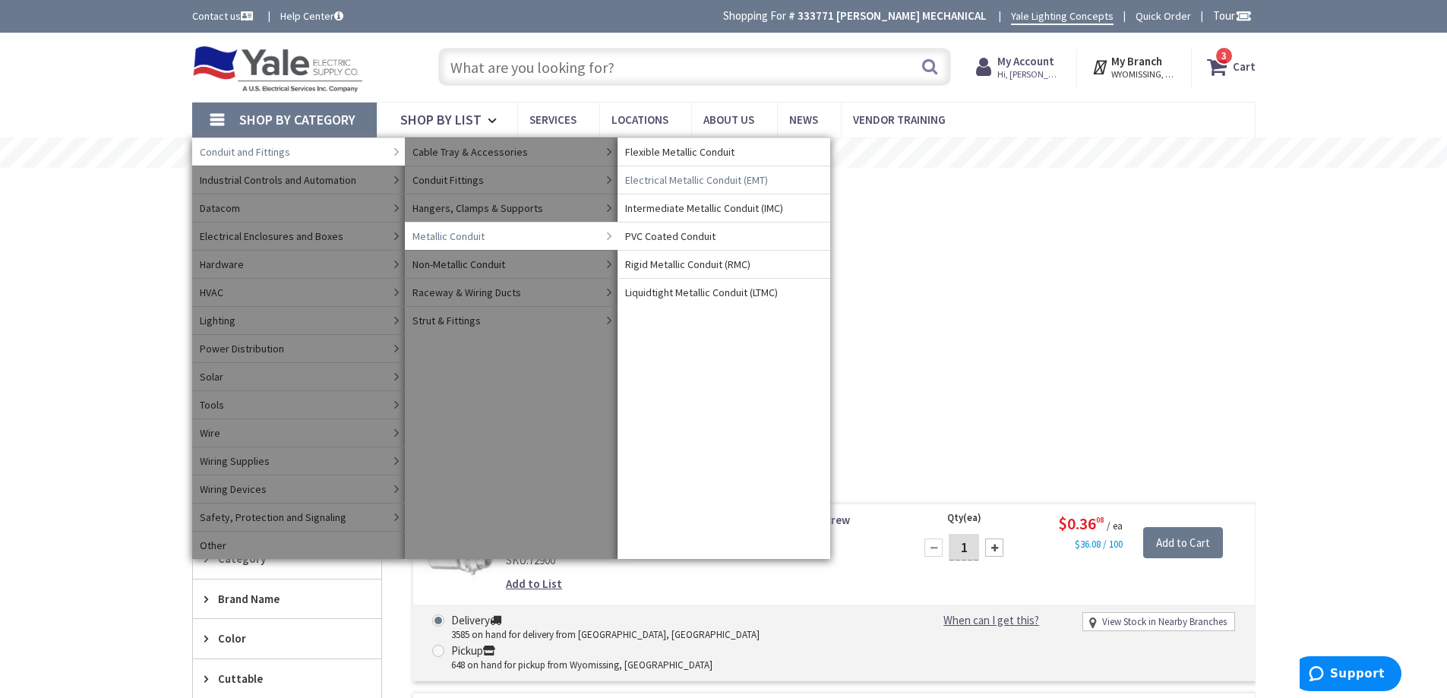
click at [738, 181] on span "Electrical Metallic Conduit (EMT)" at bounding box center [696, 179] width 143 height 15
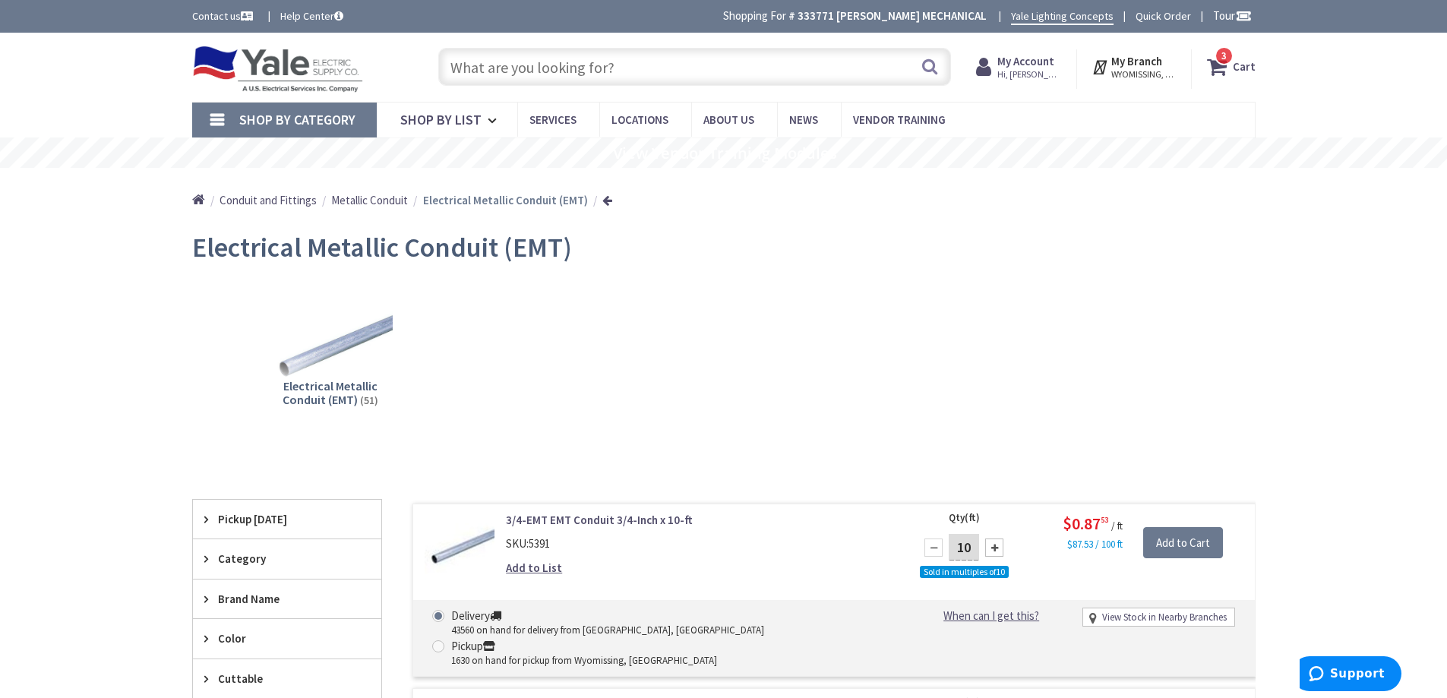
click at [525, 67] on input "text" at bounding box center [694, 67] width 513 height 38
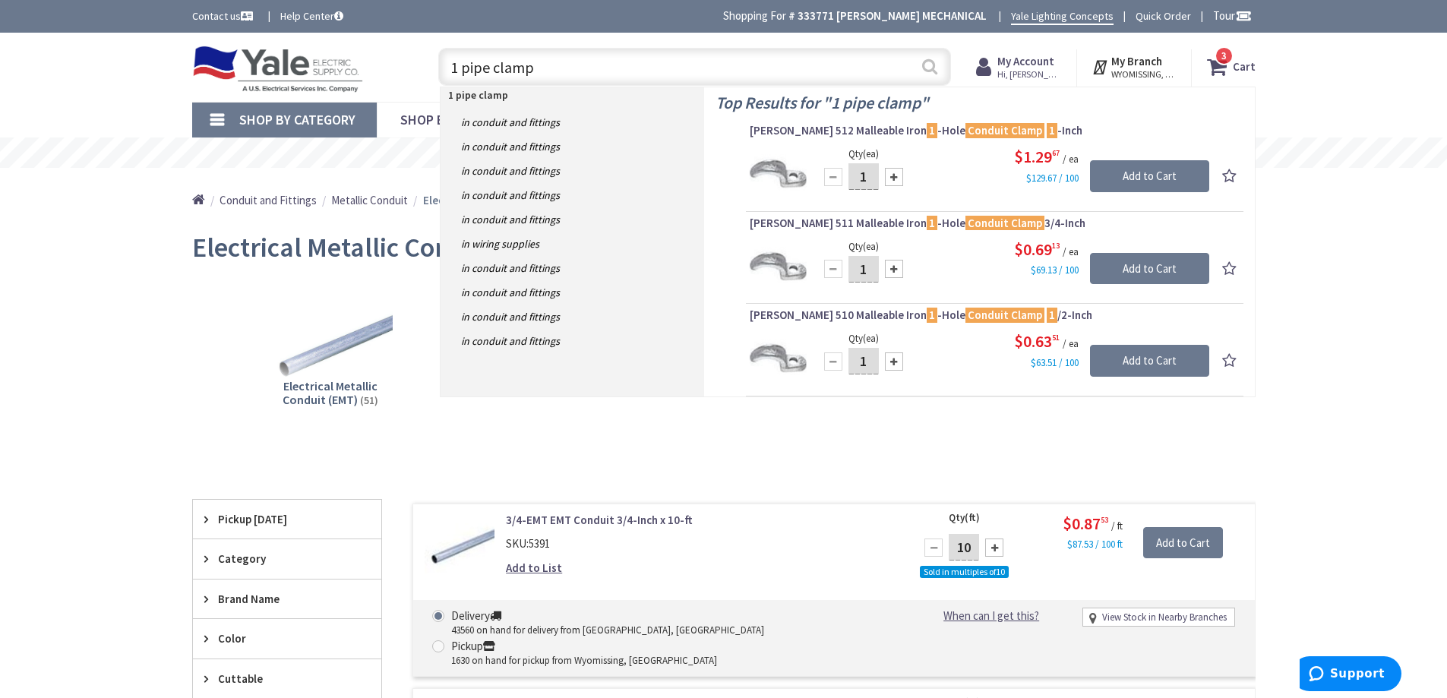
type input "1 pipe clamp"
click at [928, 68] on button "Search" at bounding box center [930, 66] width 20 height 34
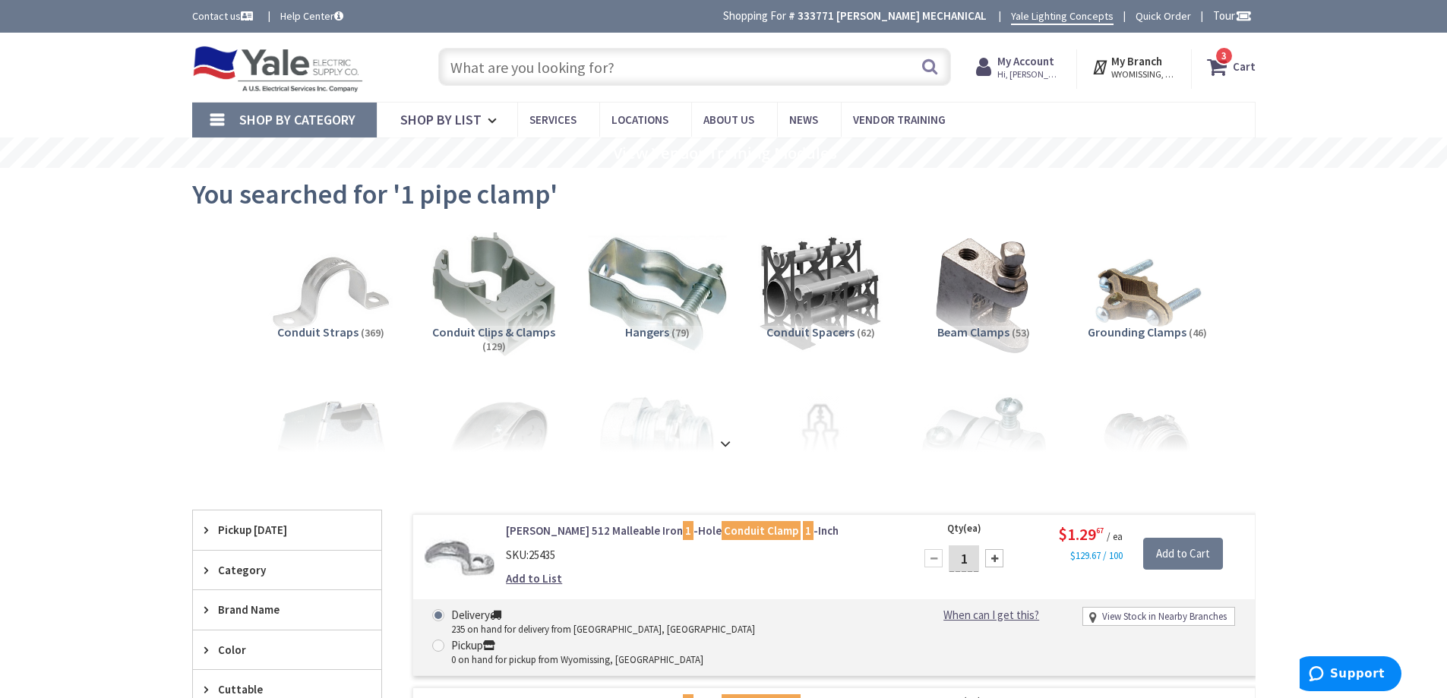
click at [652, 309] on img at bounding box center [656, 293] width 137 height 137
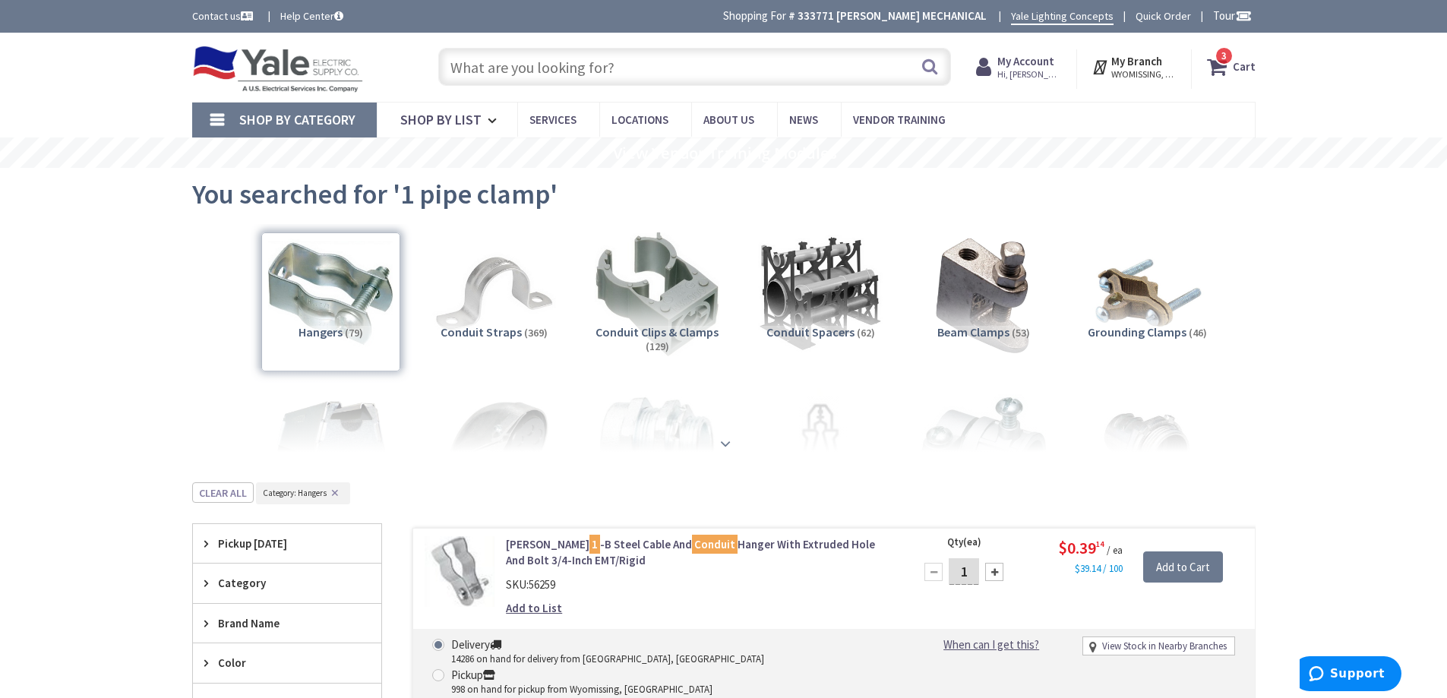
click at [722, 444] on strong at bounding box center [725, 443] width 18 height 17
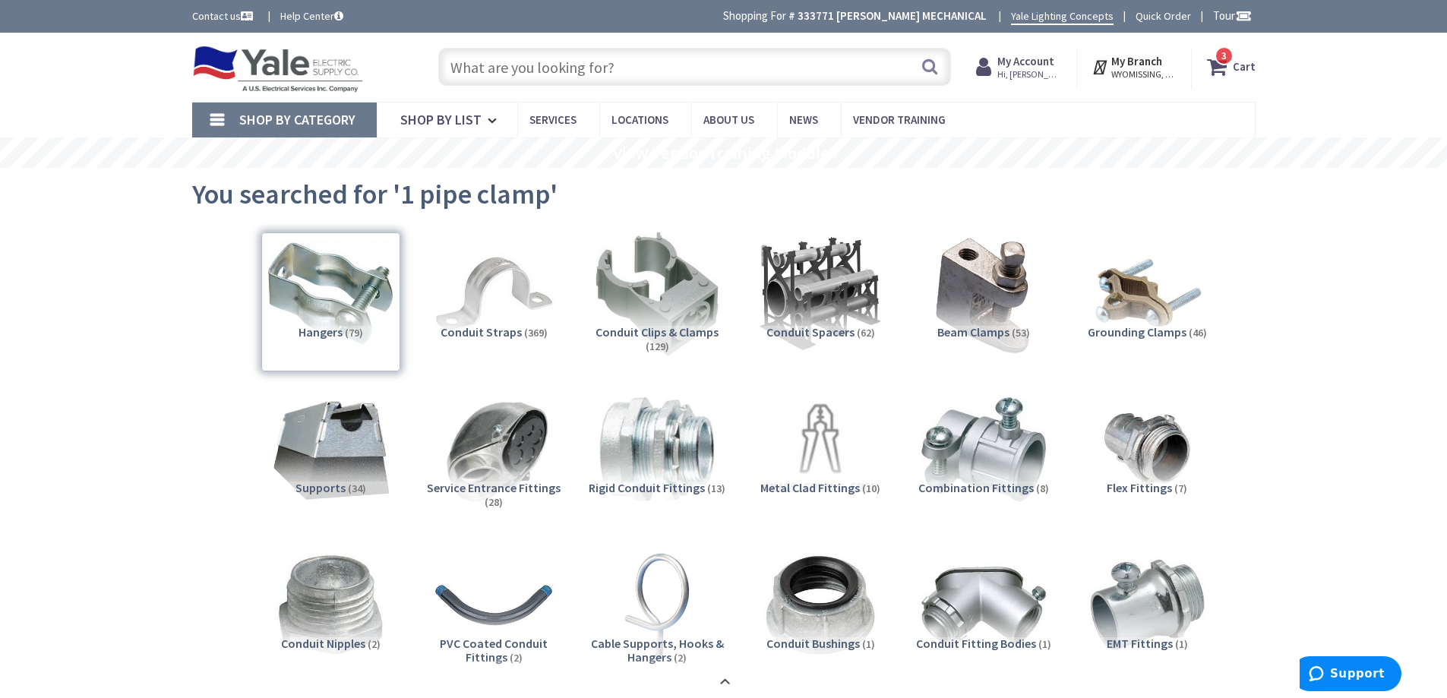
click at [605, 66] on input "text" at bounding box center [694, 67] width 513 height 38
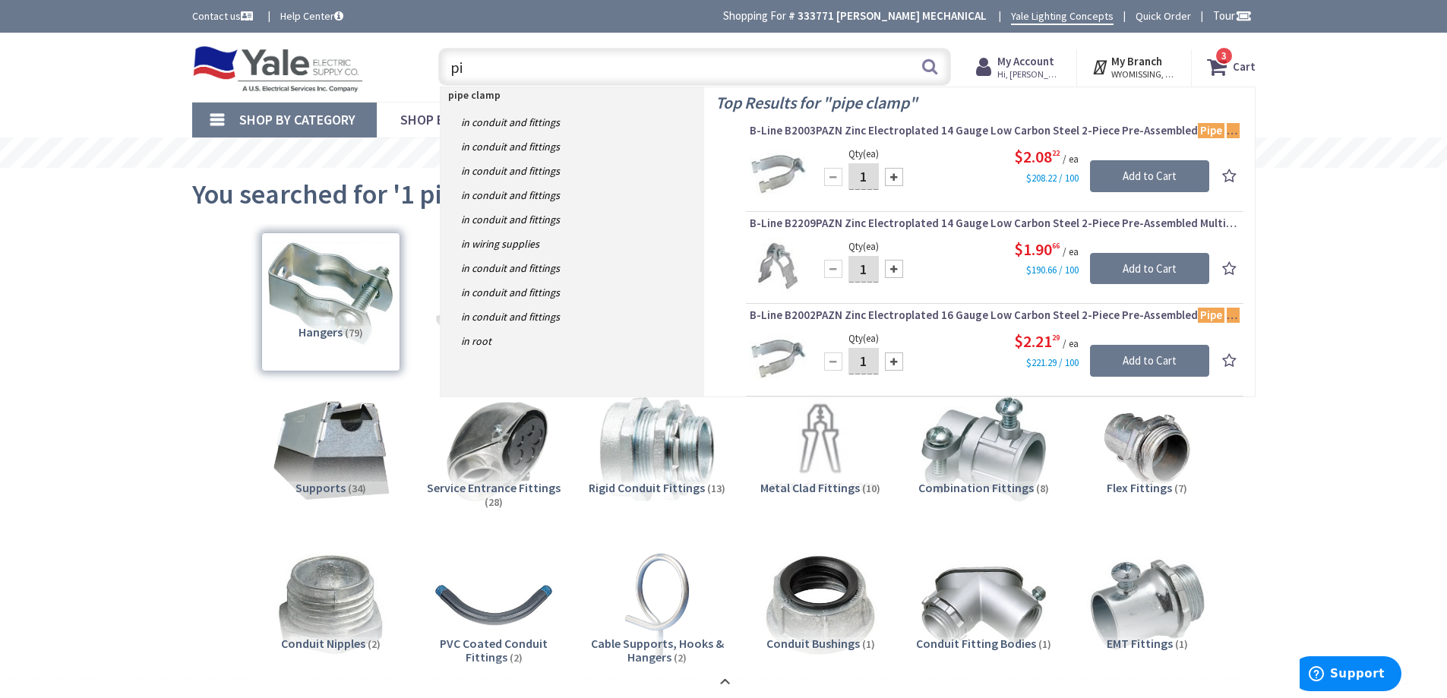
type input "p"
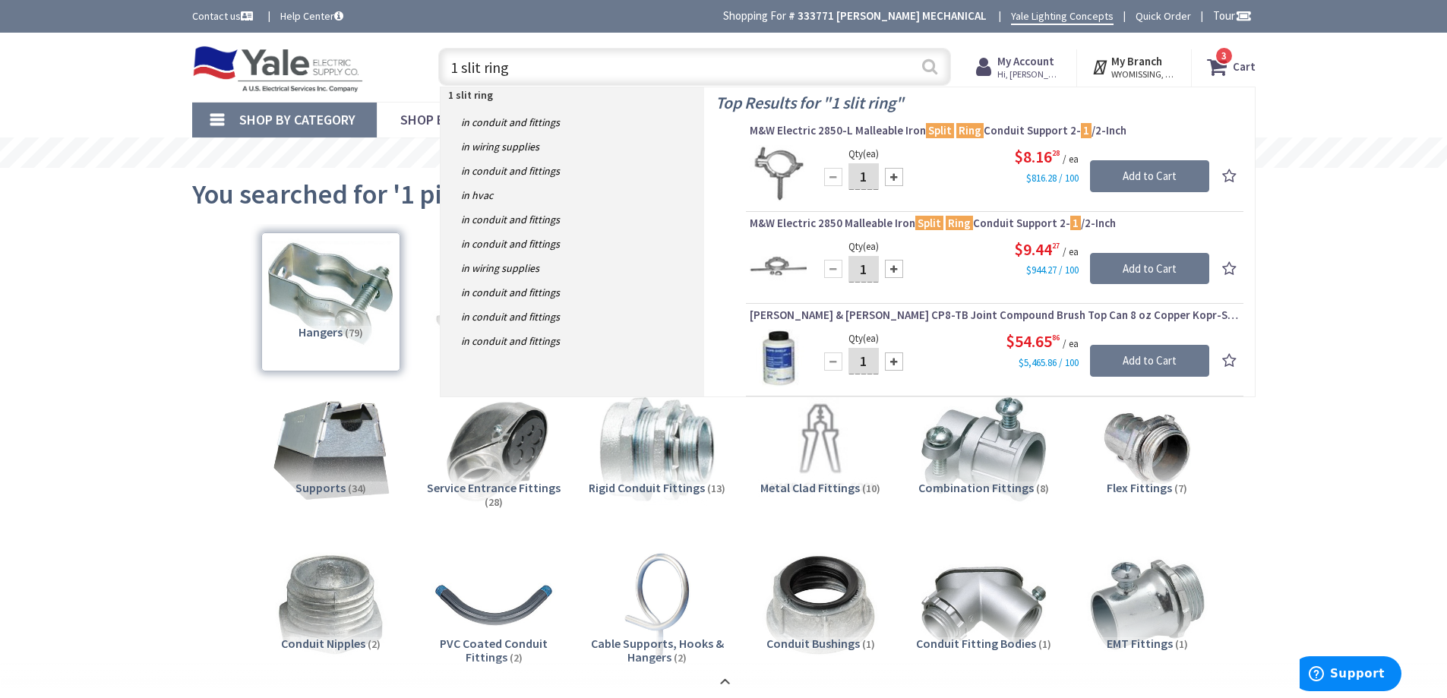
type input "1 slit ring"
click at [925, 69] on button "Search" at bounding box center [930, 66] width 20 height 34
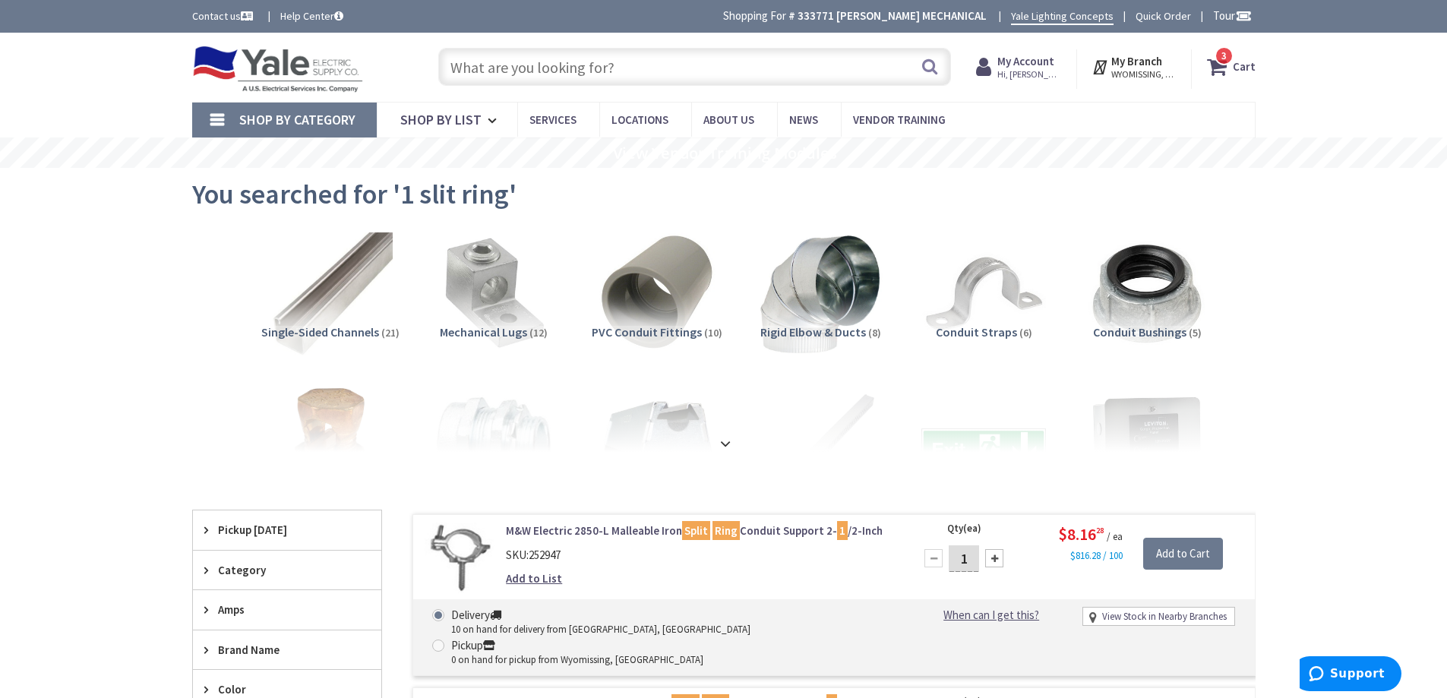
click at [713, 62] on input "text" at bounding box center [694, 67] width 513 height 38
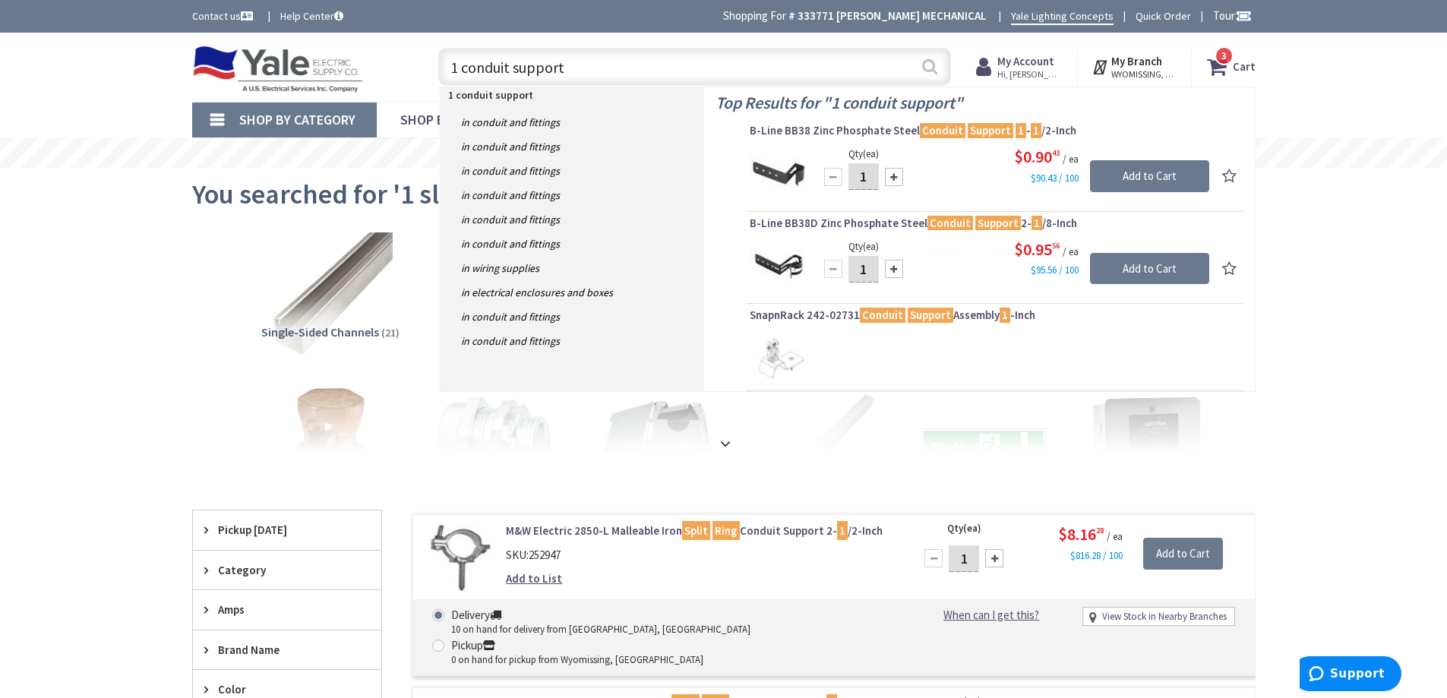
type input "1 conduit support"
click at [924, 64] on button "Search" at bounding box center [930, 66] width 20 height 34
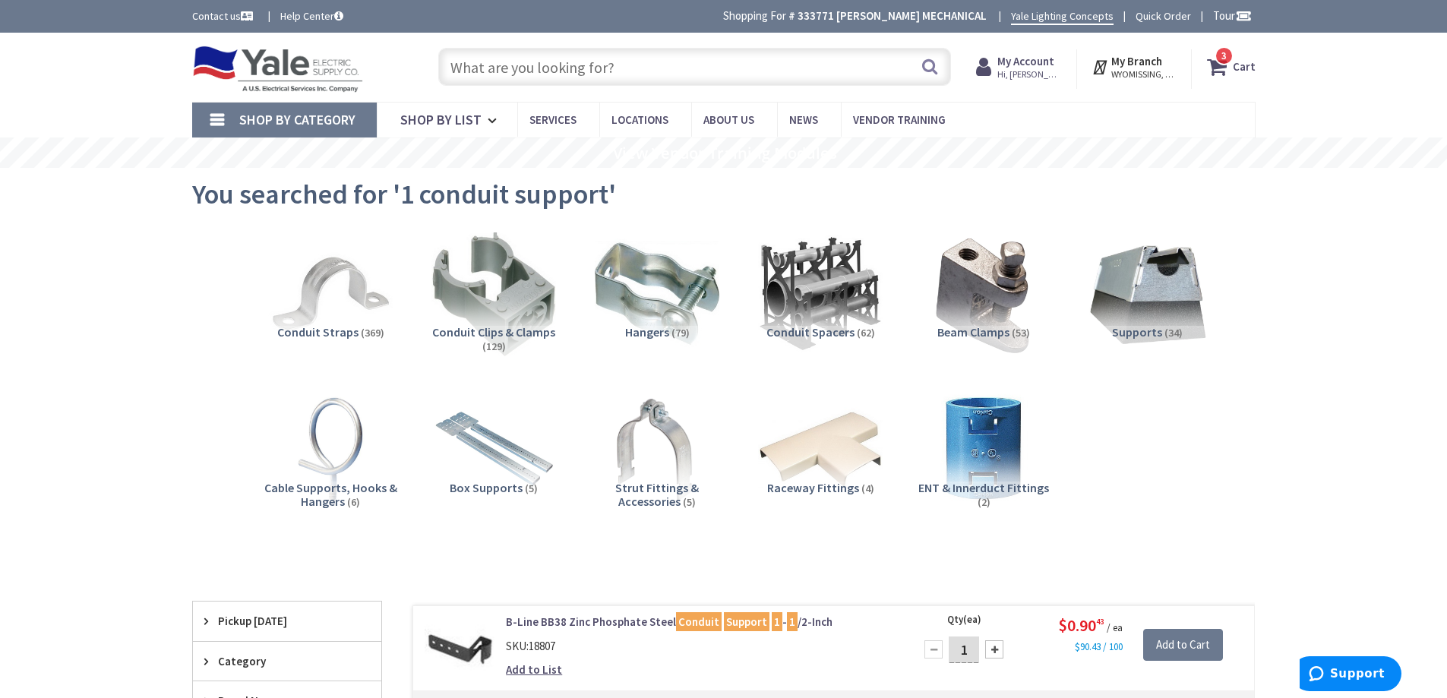
click at [538, 66] on input "text" at bounding box center [694, 67] width 513 height 38
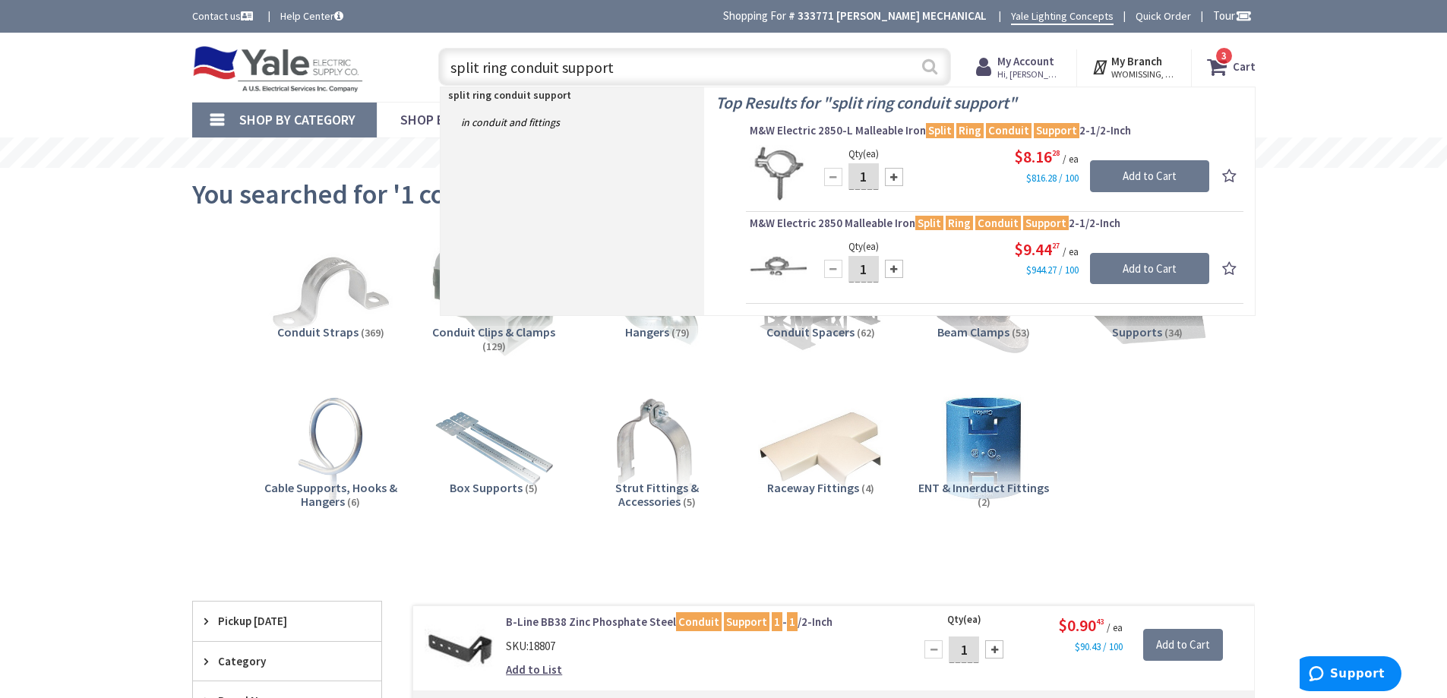
type input "split ring conduit support"
click at [924, 70] on button "Search" at bounding box center [930, 66] width 20 height 34
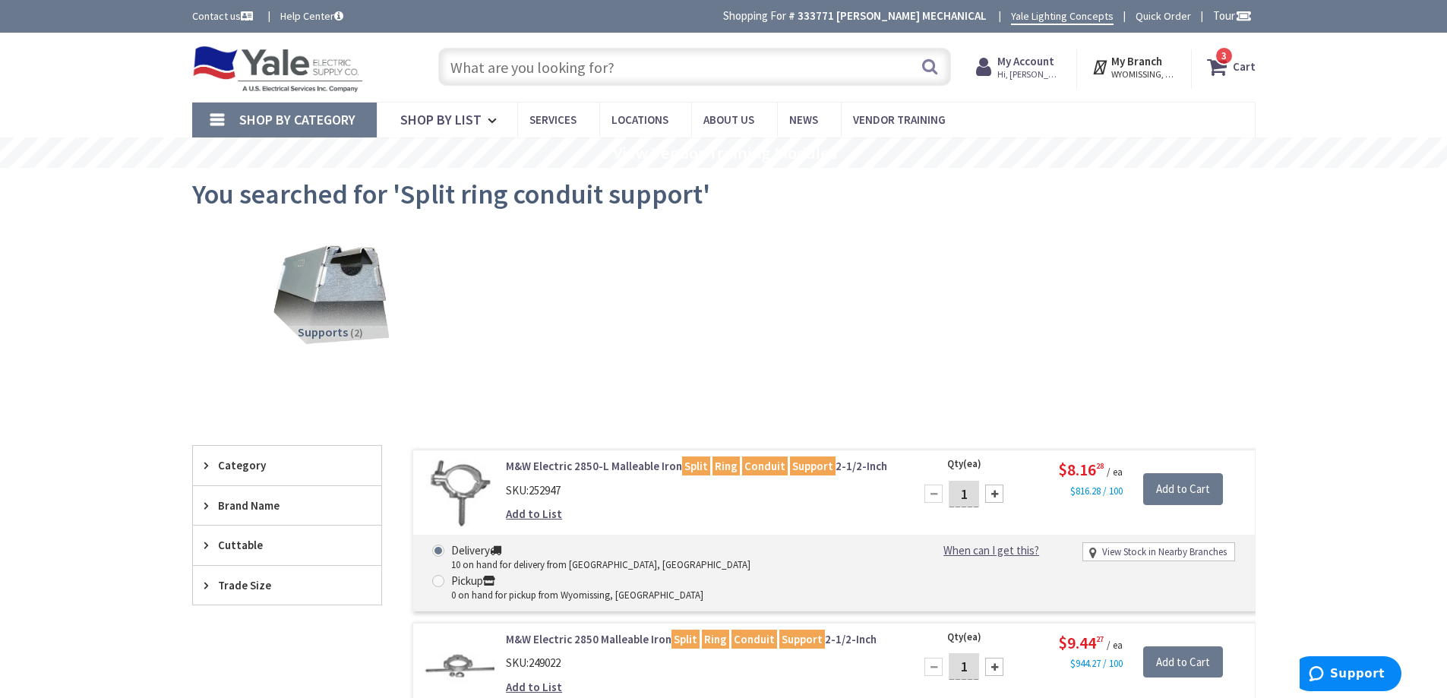
click at [613, 62] on input "text" at bounding box center [694, 67] width 513 height 38
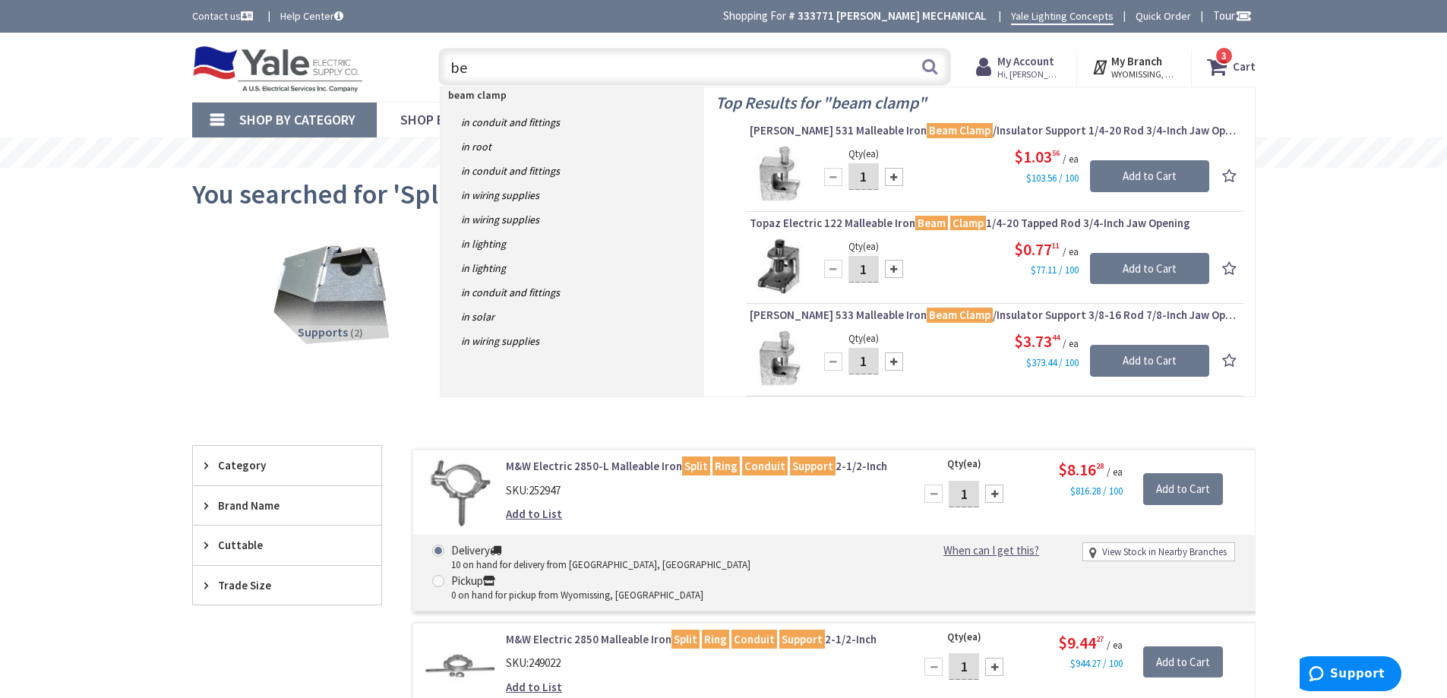
type input "b"
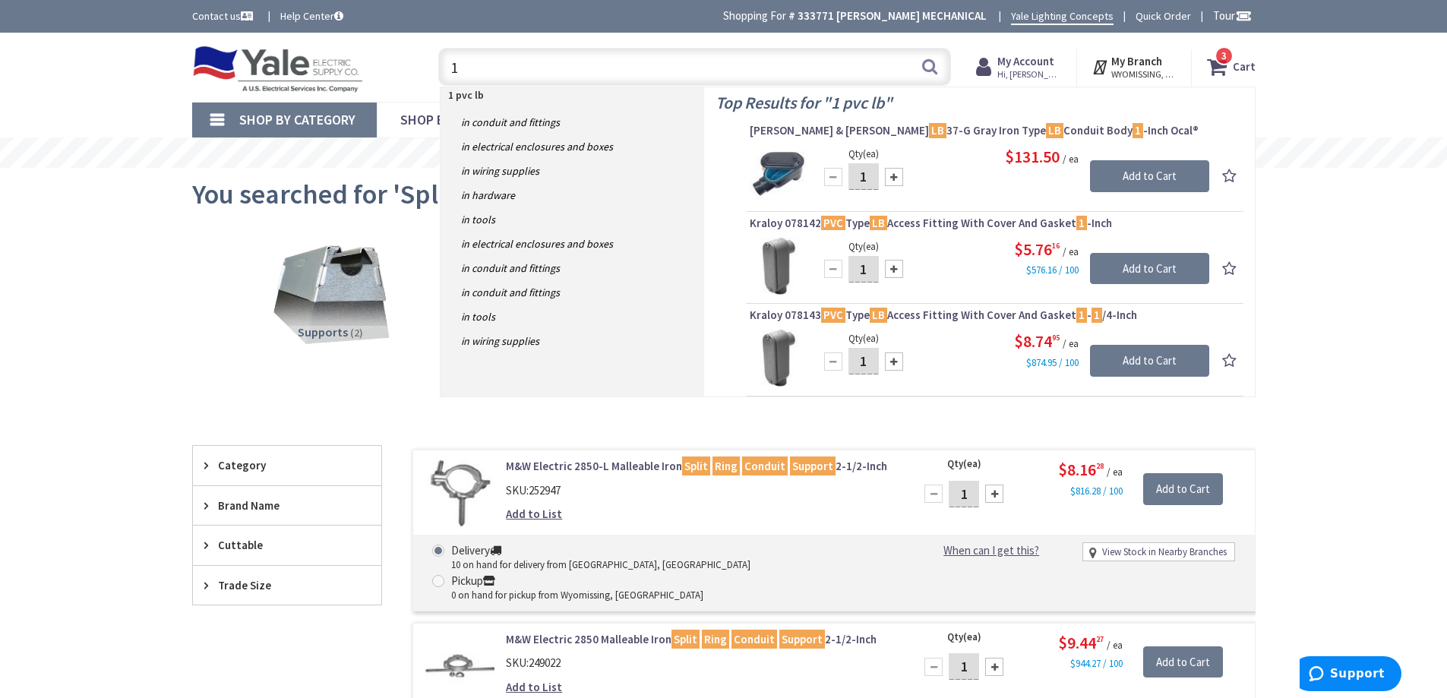
type input "1"
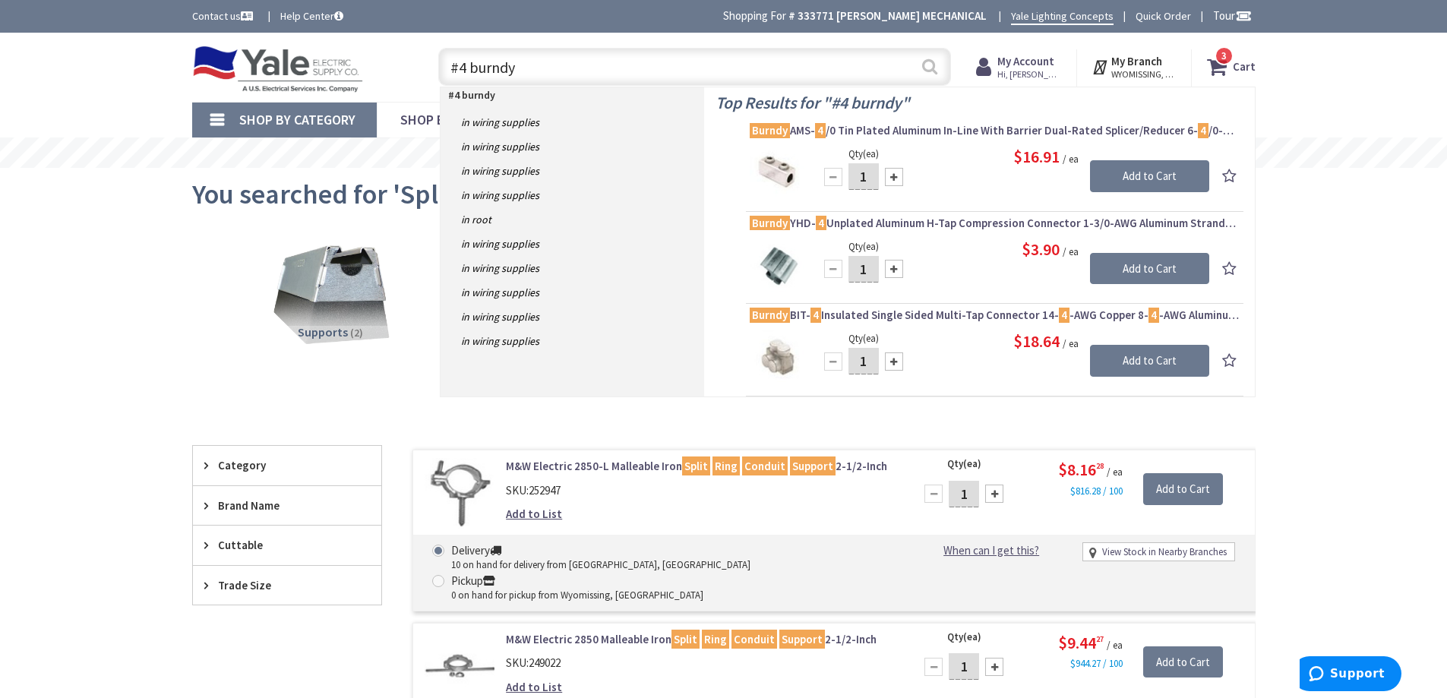
type input "#4 burndy"
click at [931, 68] on button "Search" at bounding box center [930, 66] width 20 height 34
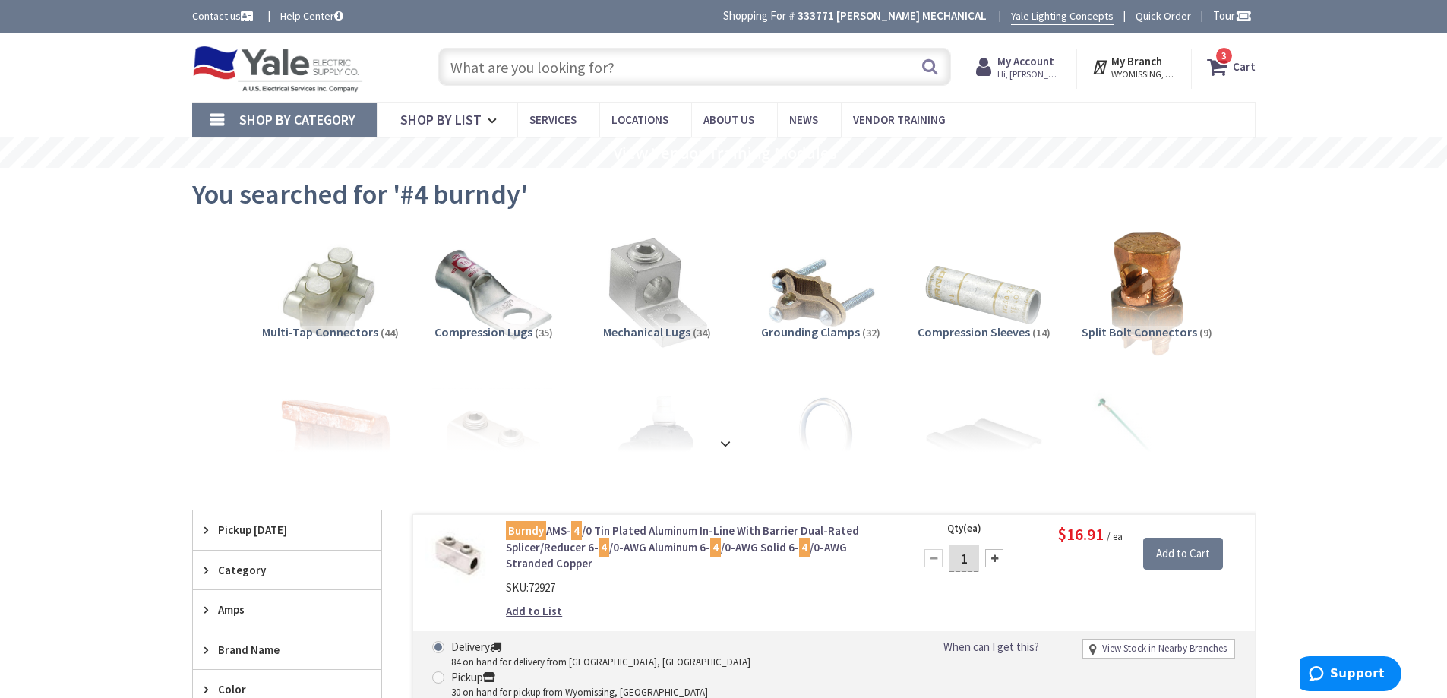
click at [626, 67] on input "text" at bounding box center [694, 67] width 513 height 38
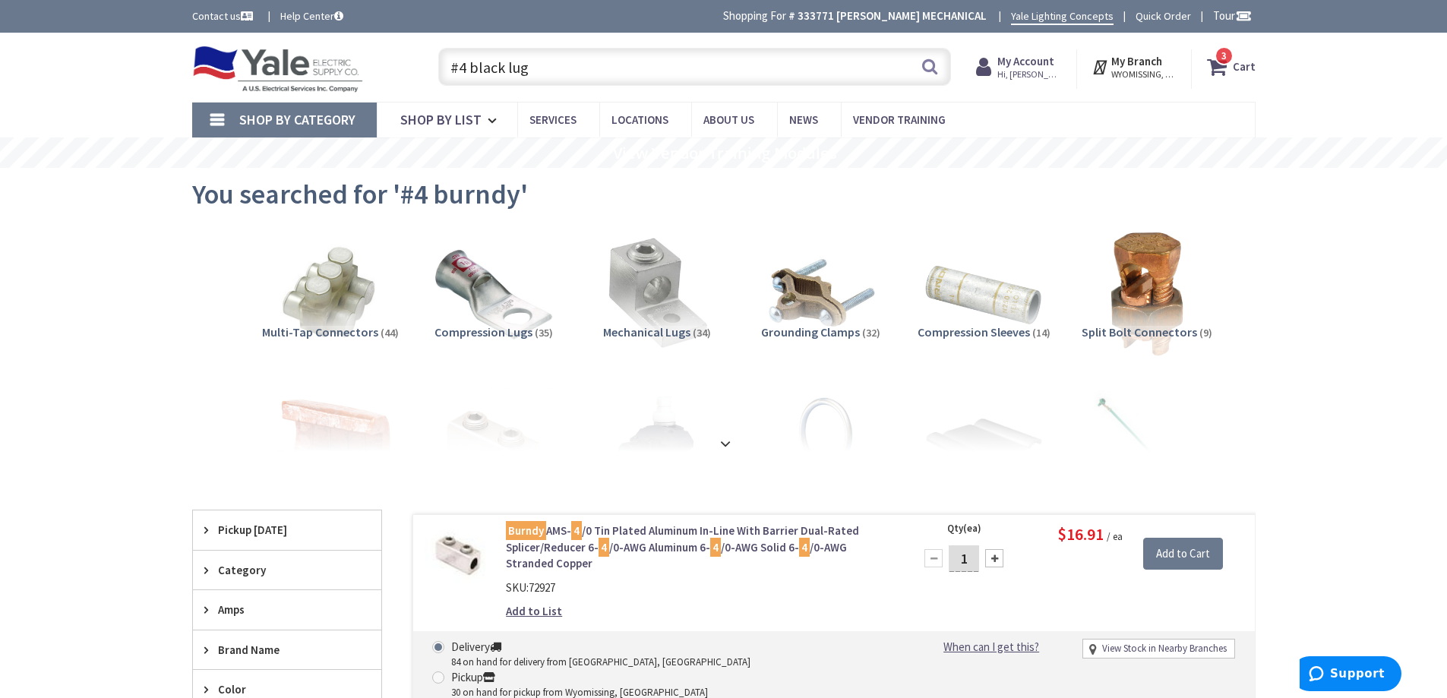
click at [571, 56] on input "#4 black lug" at bounding box center [694, 67] width 513 height 38
type input "#"
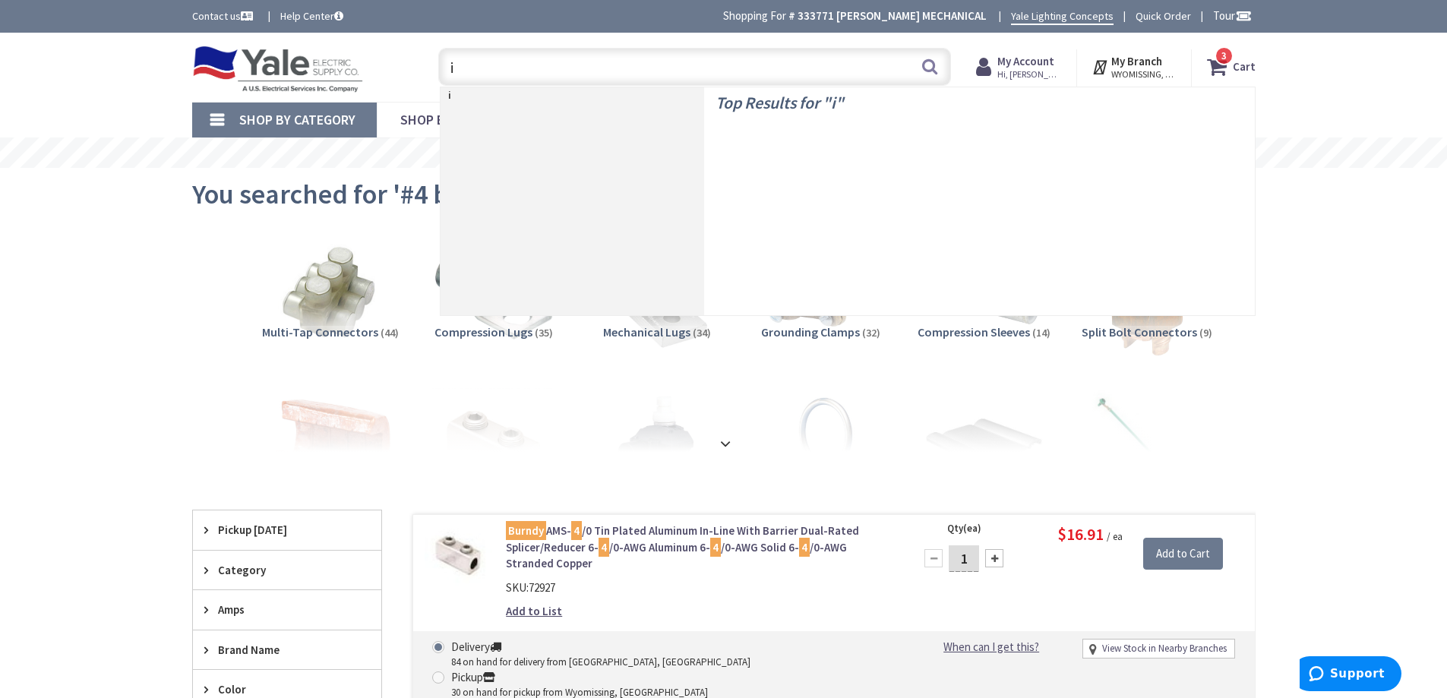
type input "it"
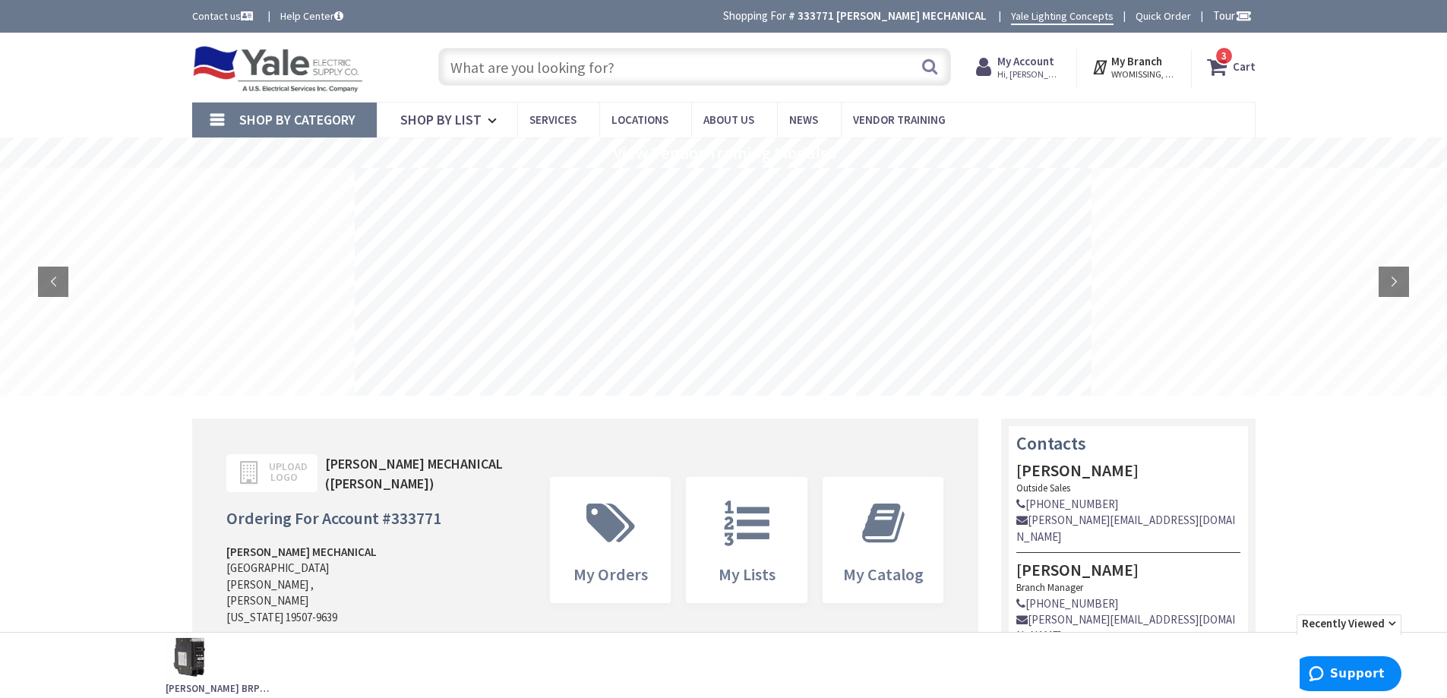
click at [615, 61] on input "text" at bounding box center [694, 67] width 513 height 38
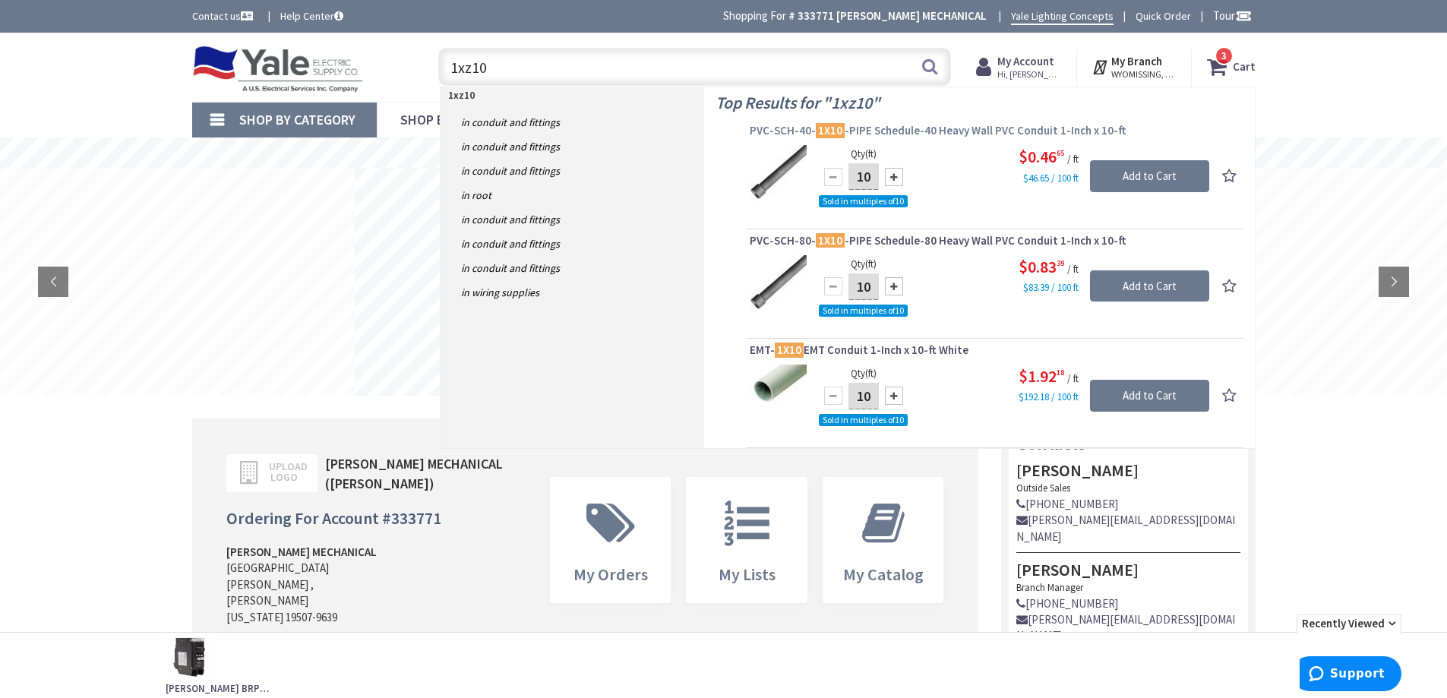
type input "1xz10"
click at [977, 131] on span "PVC-SCH-40- 1X10 -PIPE Schedule-40 Heavy Wall PVC Conduit 1-Inch x 10-ft" at bounding box center [995, 130] width 490 height 15
